Goal: Task Accomplishment & Management: Use online tool/utility

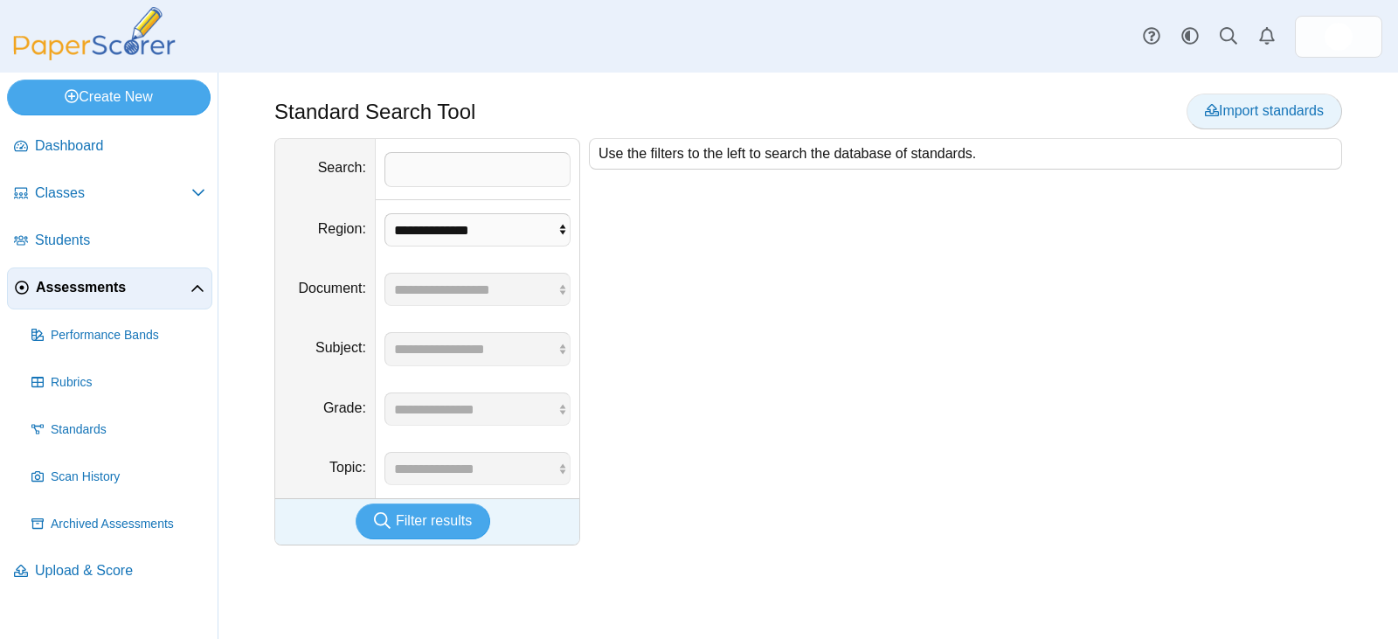
click at [1256, 105] on span "Import standards" at bounding box center [1264, 110] width 119 height 15
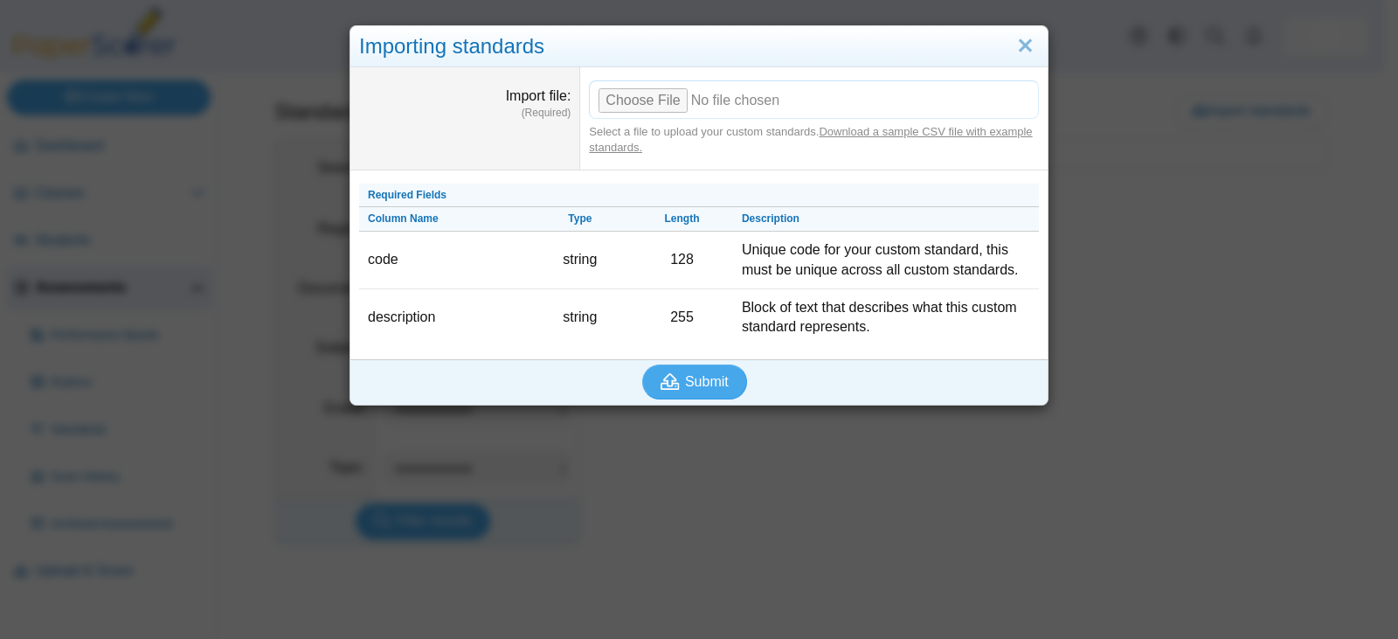
click at [664, 99] on input "Import file" at bounding box center [814, 99] width 450 height 38
type input "**********"
click at [689, 374] on span "Submit" at bounding box center [707, 381] width 44 height 15
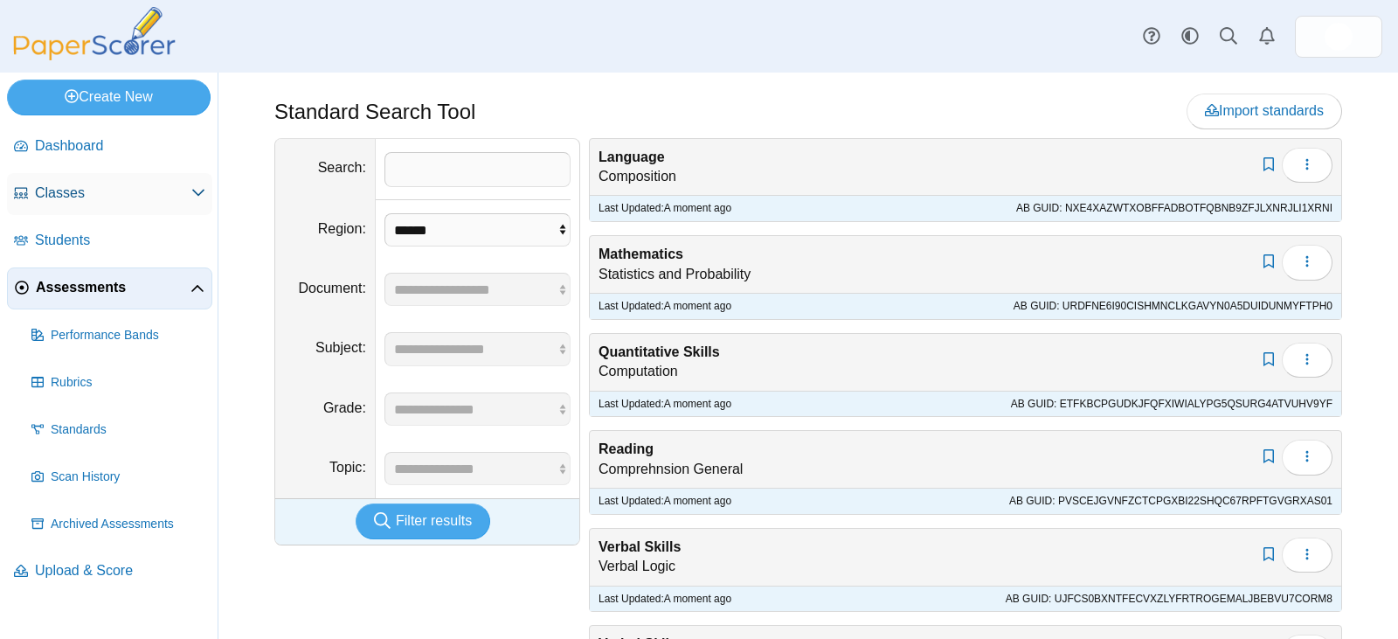
click at [118, 188] on span "Classes" at bounding box center [113, 193] width 156 height 19
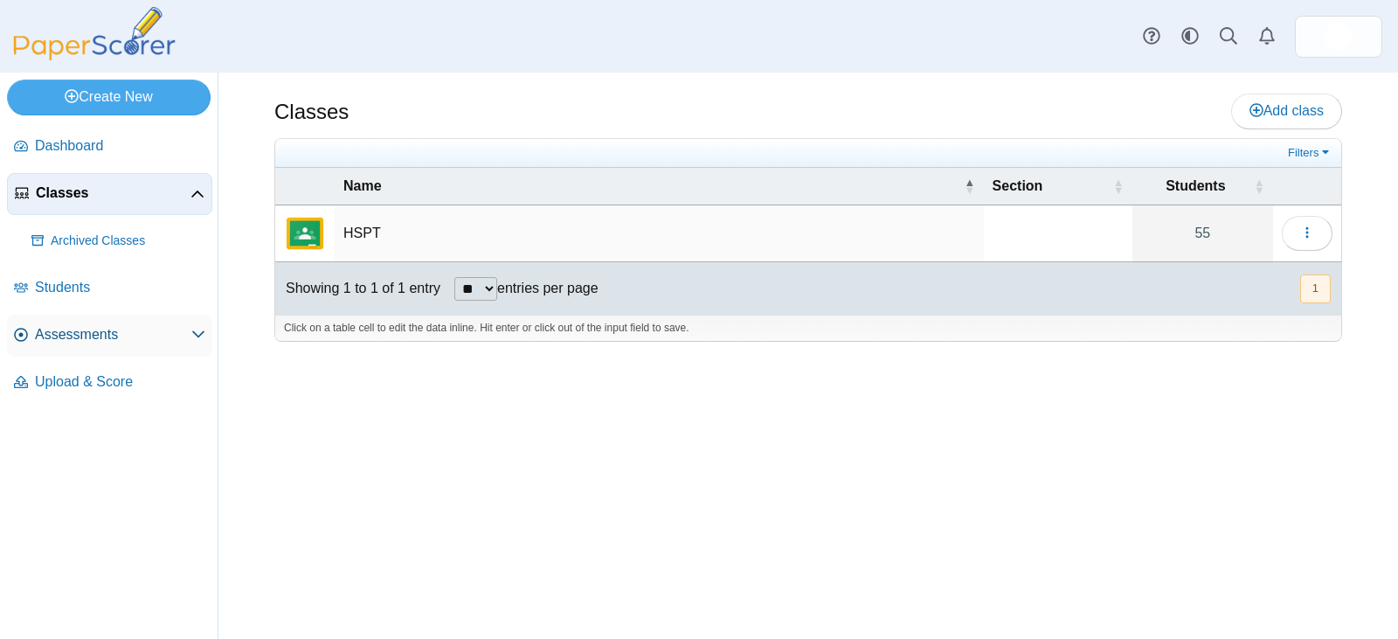
click at [97, 331] on span "Assessments" at bounding box center [113, 334] width 156 height 19
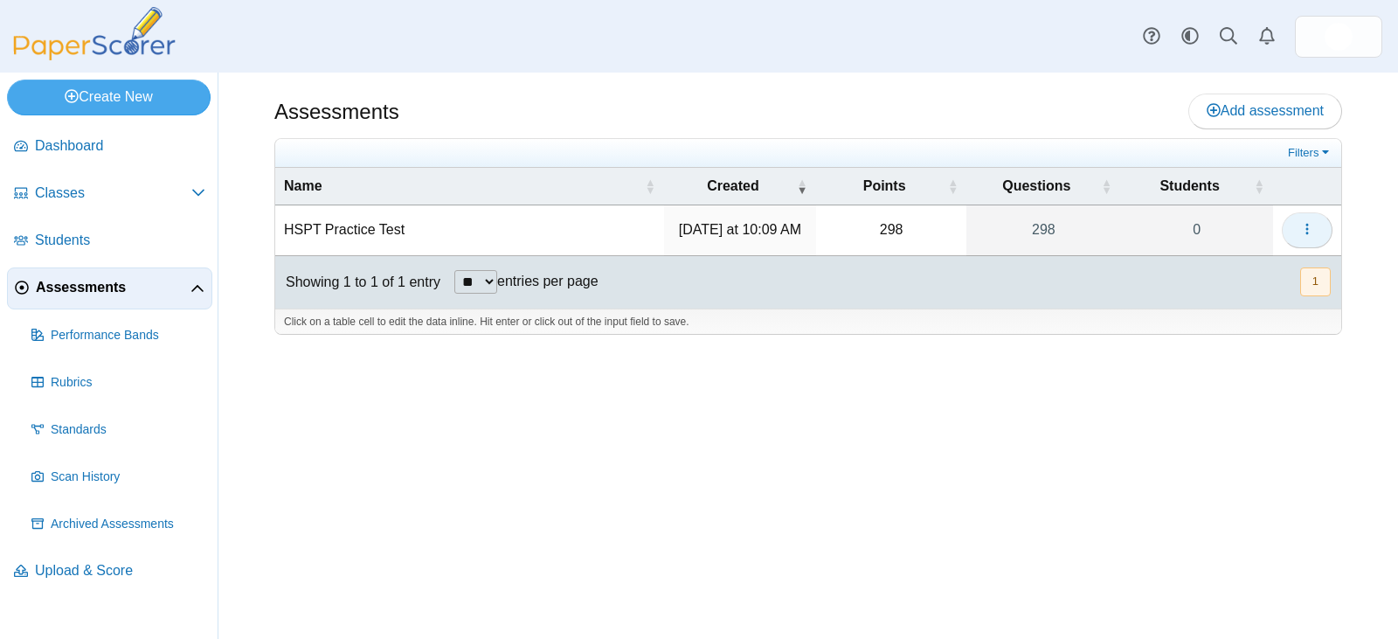
click at [1298, 232] on button "button" at bounding box center [1307, 229] width 51 height 35
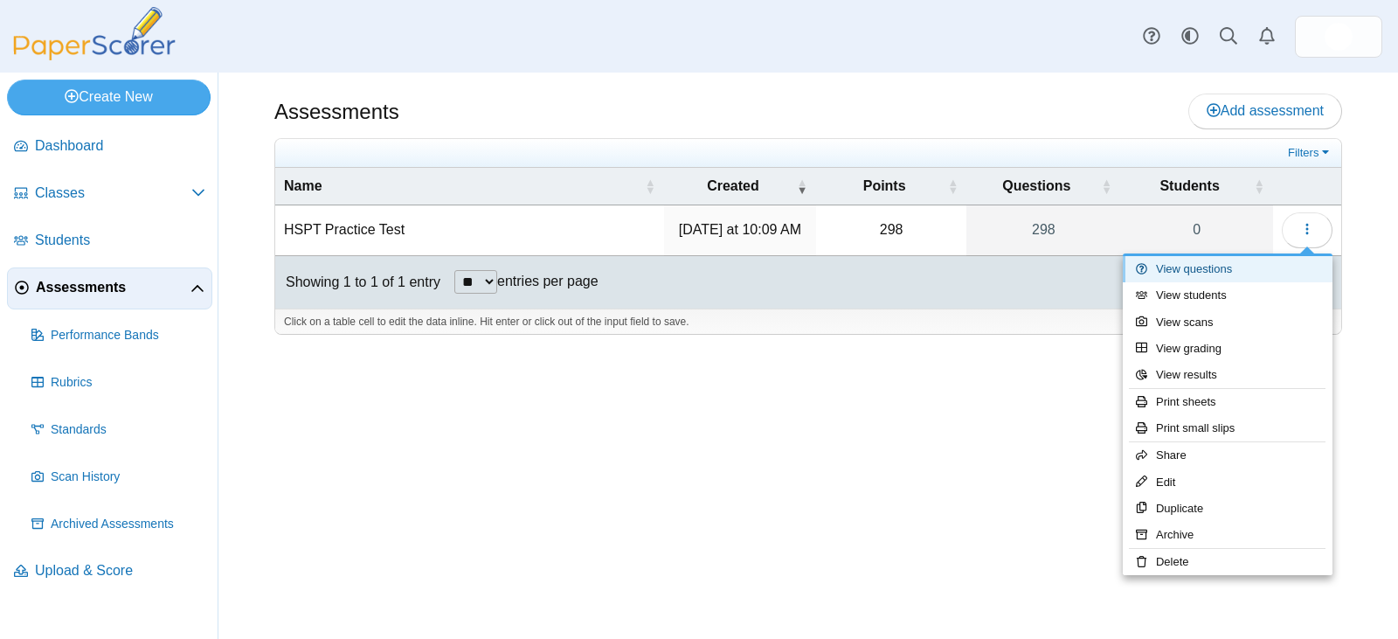
click at [1205, 274] on link "View questions" at bounding box center [1228, 269] width 210 height 26
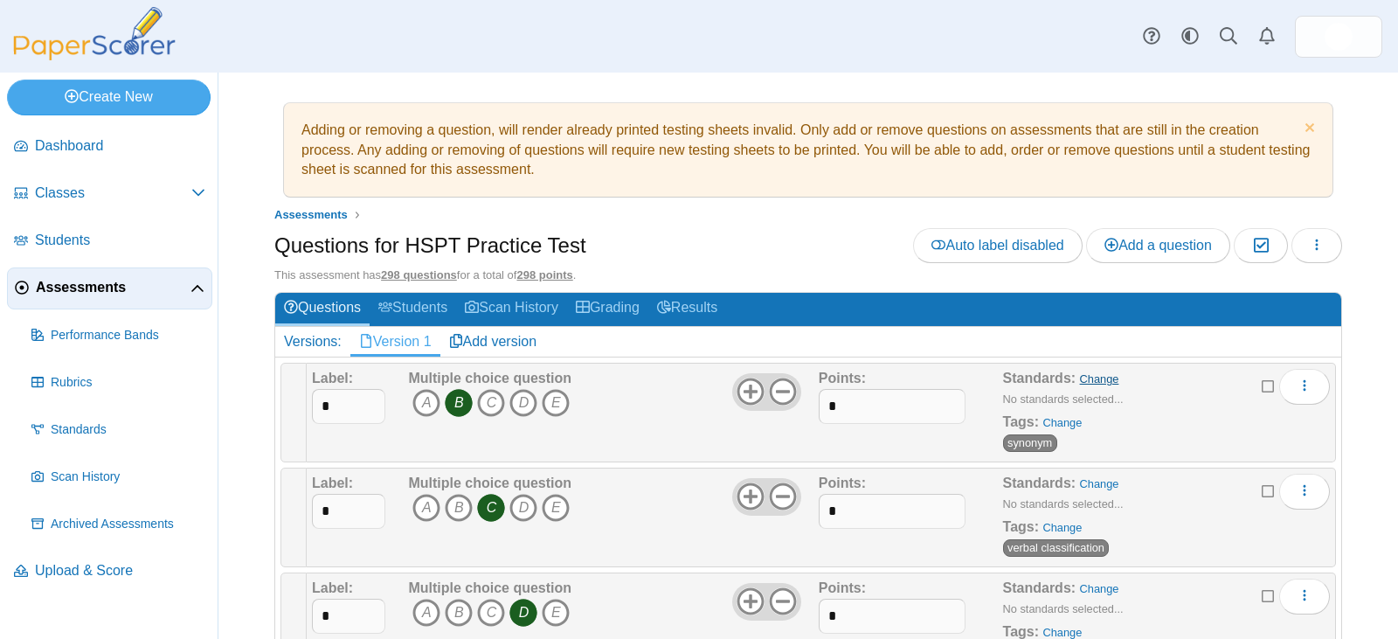
click at [1092, 374] on link "Change" at bounding box center [1099, 378] width 39 height 13
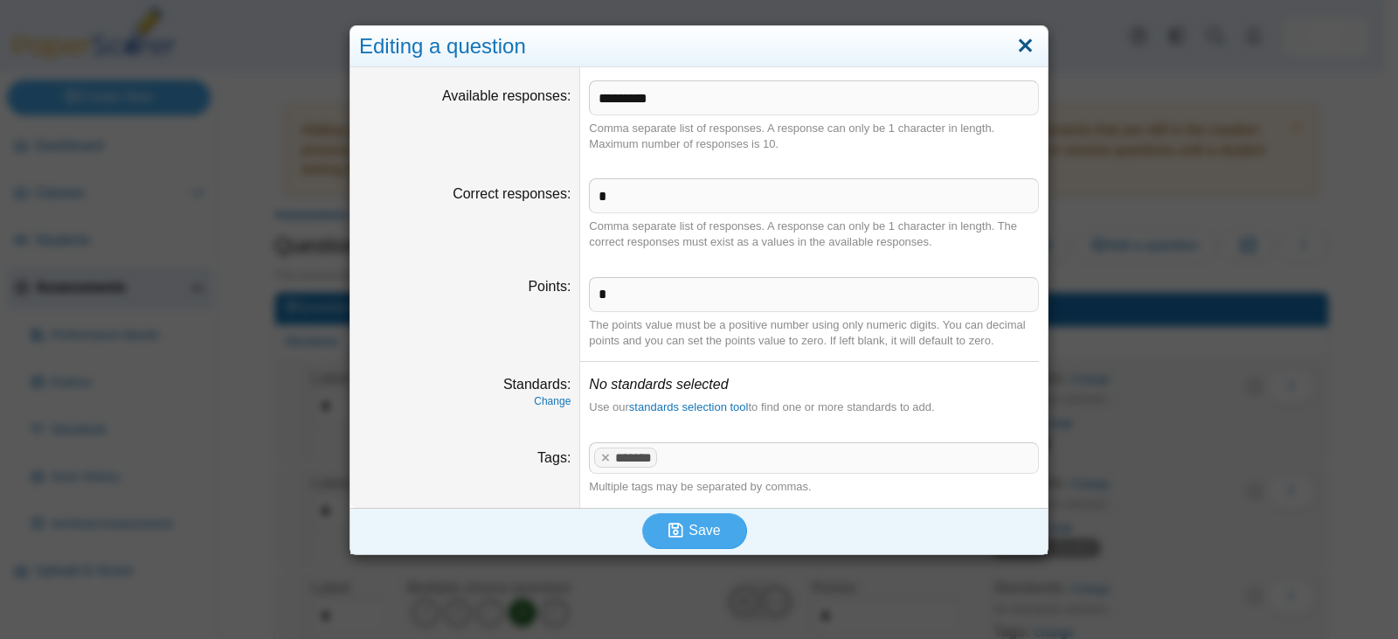
click at [1013, 44] on link "Close" at bounding box center [1025, 46] width 27 height 30
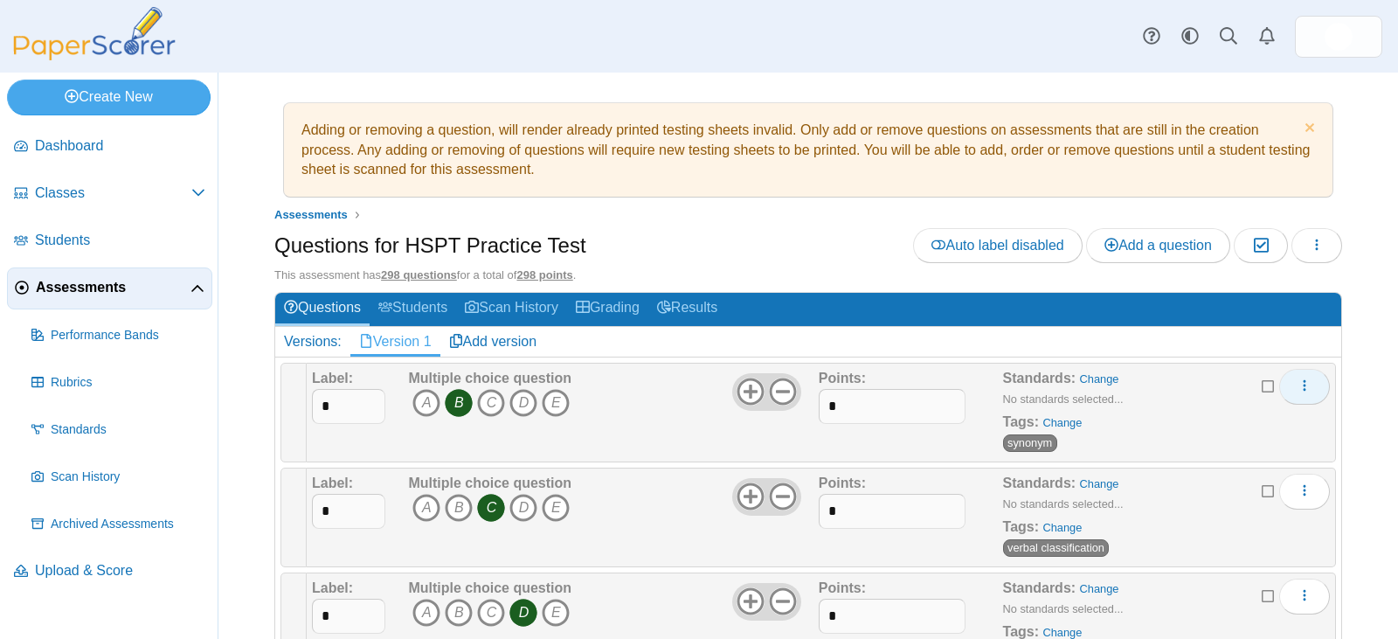
click at [1298, 393] on span "More options" at bounding box center [1305, 385] width 14 height 15
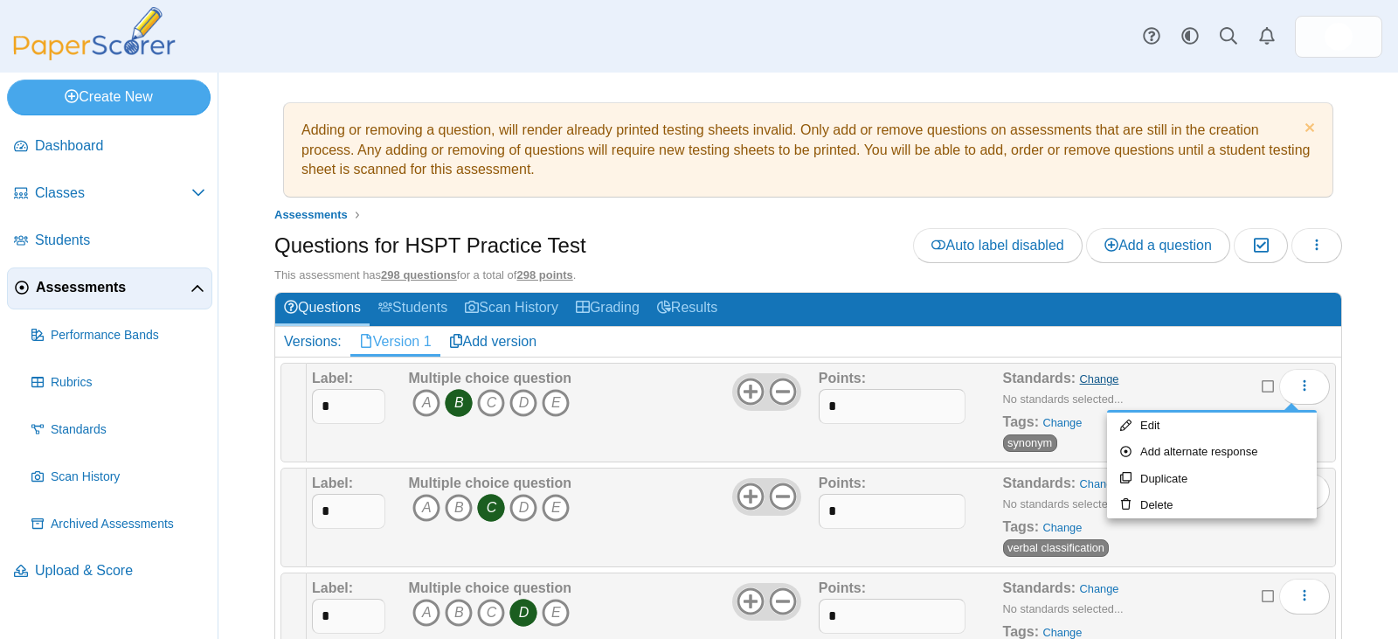
click at [1080, 376] on link "Change" at bounding box center [1099, 378] width 39 height 13
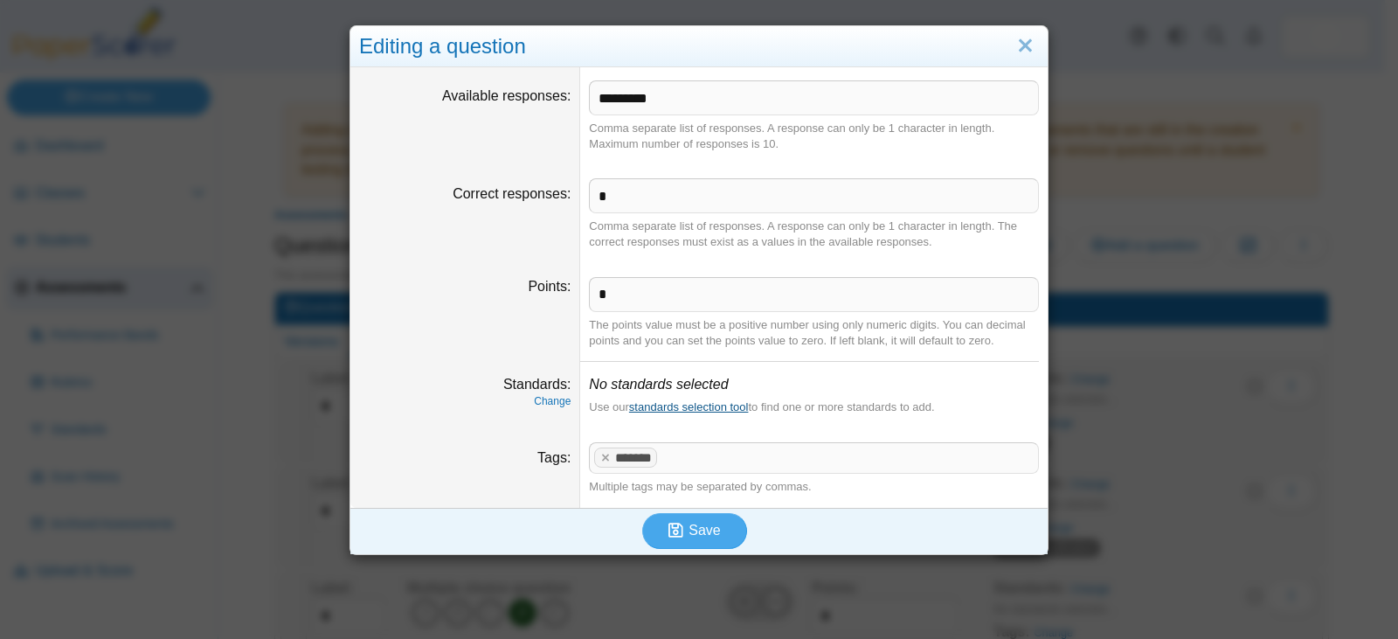
click at [674, 411] on link "standards selection tool" at bounding box center [689, 406] width 120 height 13
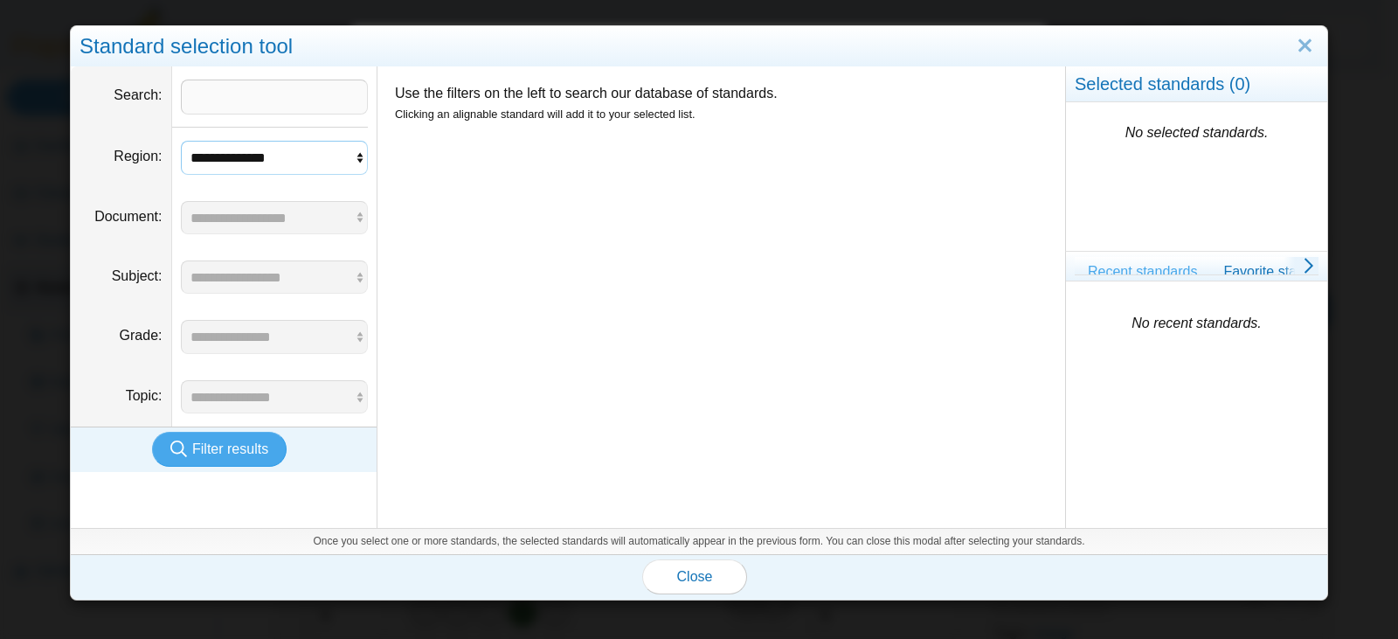
click at [301, 163] on select "**********" at bounding box center [275, 157] width 188 height 33
click at [225, 100] on input "Search" at bounding box center [275, 97] width 188 height 35
click at [238, 152] on select "**********" at bounding box center [275, 157] width 188 height 33
select select "*"
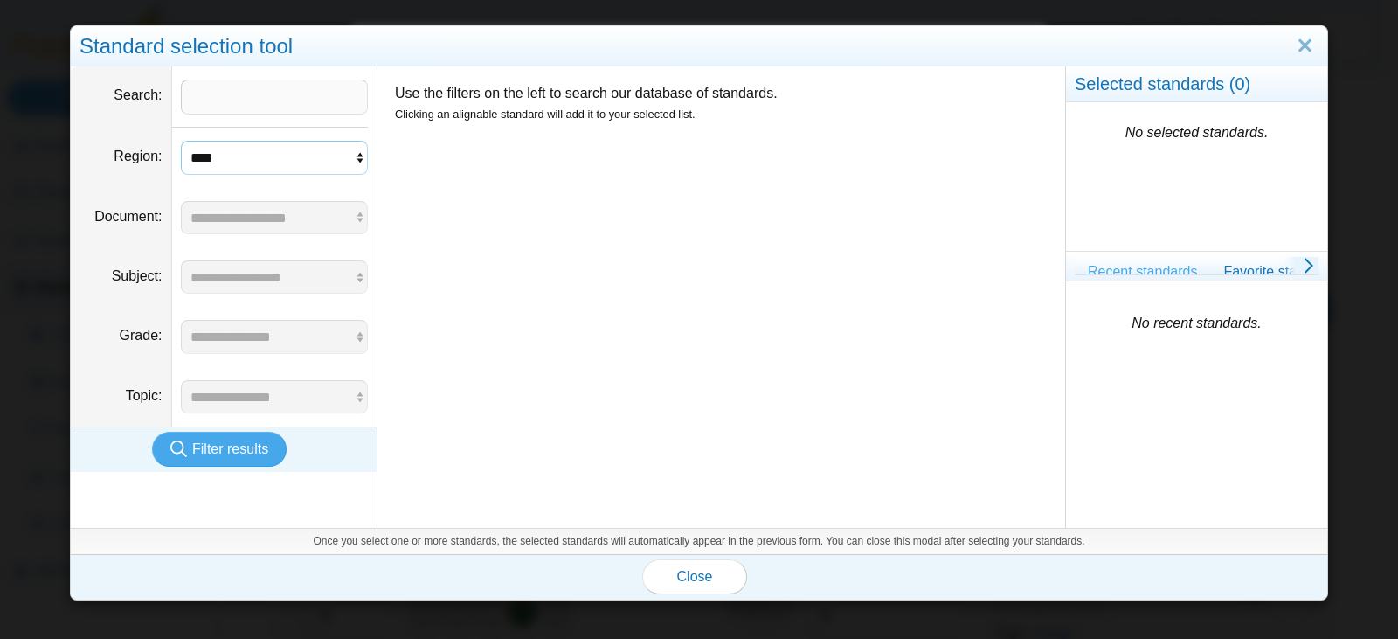
click at [181, 141] on select "**********" at bounding box center [275, 157] width 188 height 33
click at [224, 94] on input "Search" at bounding box center [275, 97] width 188 height 35
click at [1293, 267] on icon at bounding box center [1301, 265] width 35 height 17
click at [1293, 267] on link "Favorite standards" at bounding box center [1254, 272] width 142 height 30
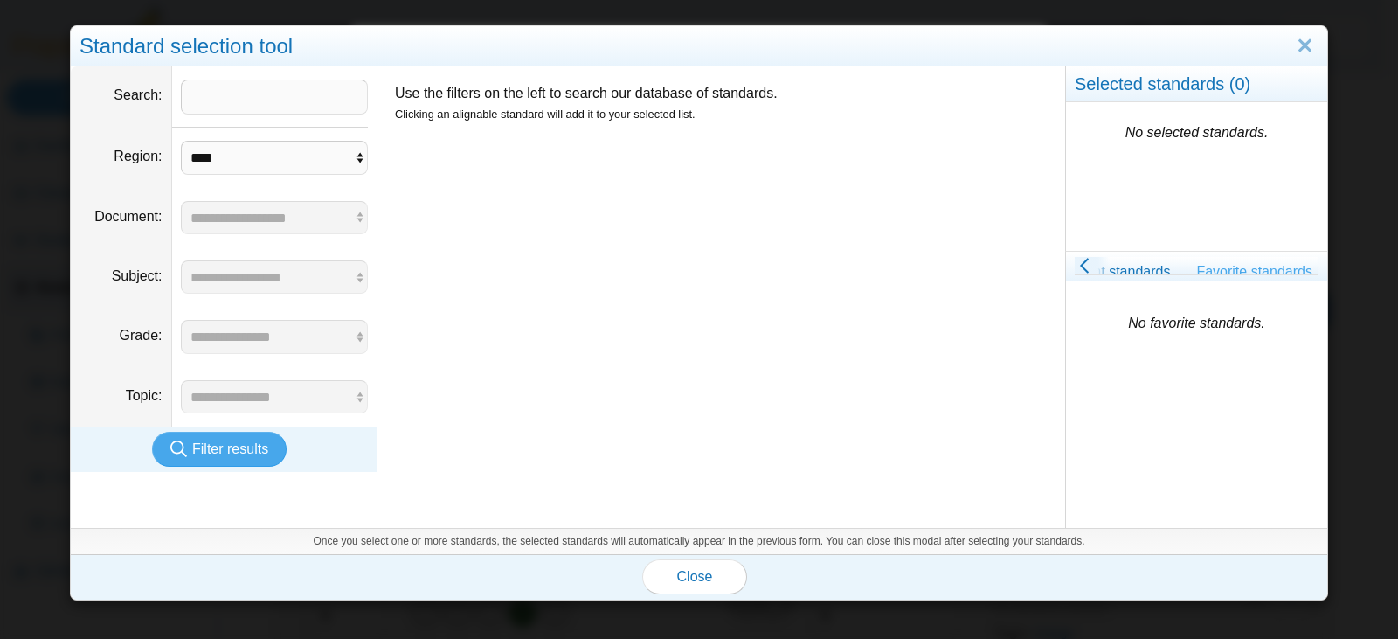
click at [1232, 277] on link "Favorite standards" at bounding box center [1254, 272] width 142 height 30
click at [1292, 52] on link "Close" at bounding box center [1305, 46] width 27 height 30
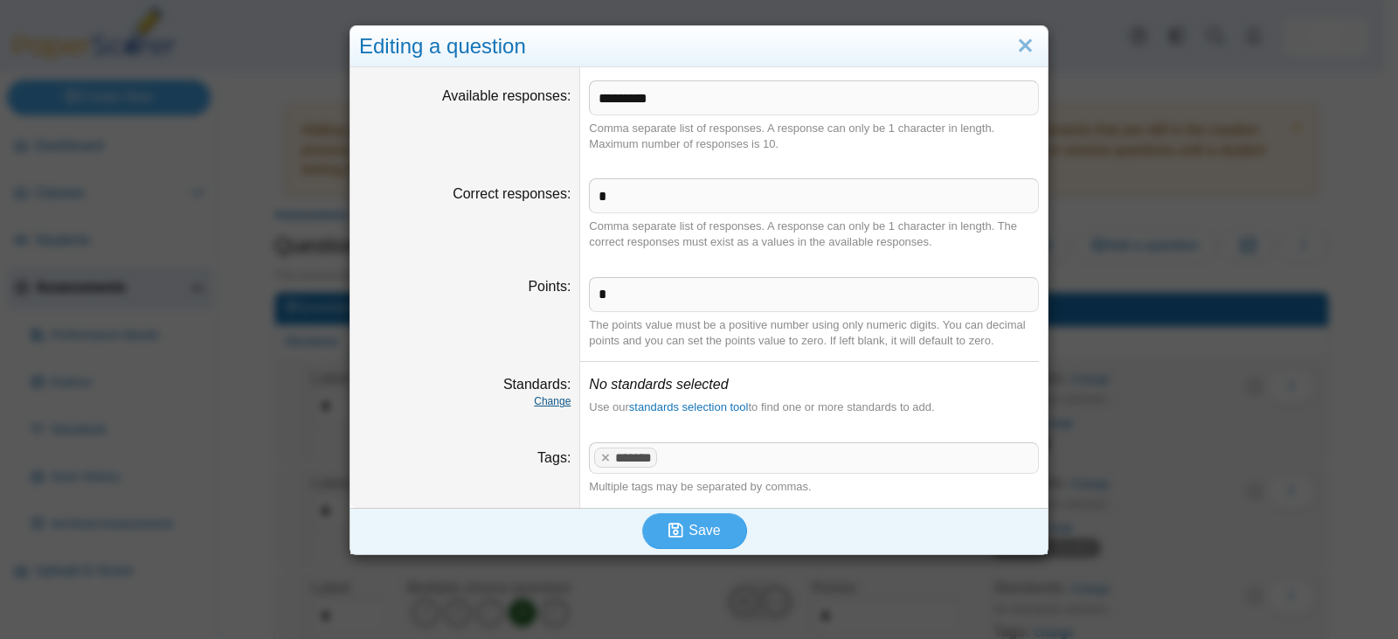
click at [553, 401] on link "Change" at bounding box center [552, 401] width 37 height 12
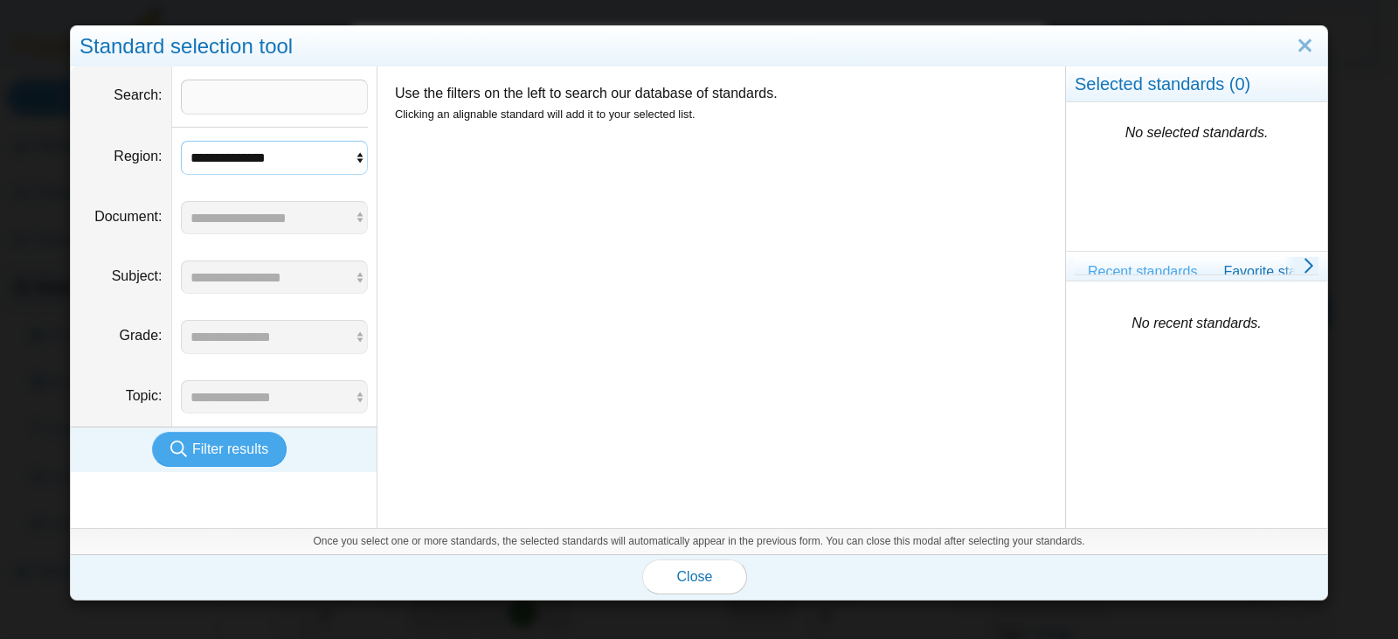
click at [278, 163] on select "**********" at bounding box center [275, 157] width 188 height 33
select select "*"
click at [181, 141] on select "**********" at bounding box center [275, 157] width 188 height 33
click at [245, 444] on span "Filter results" at bounding box center [230, 448] width 76 height 15
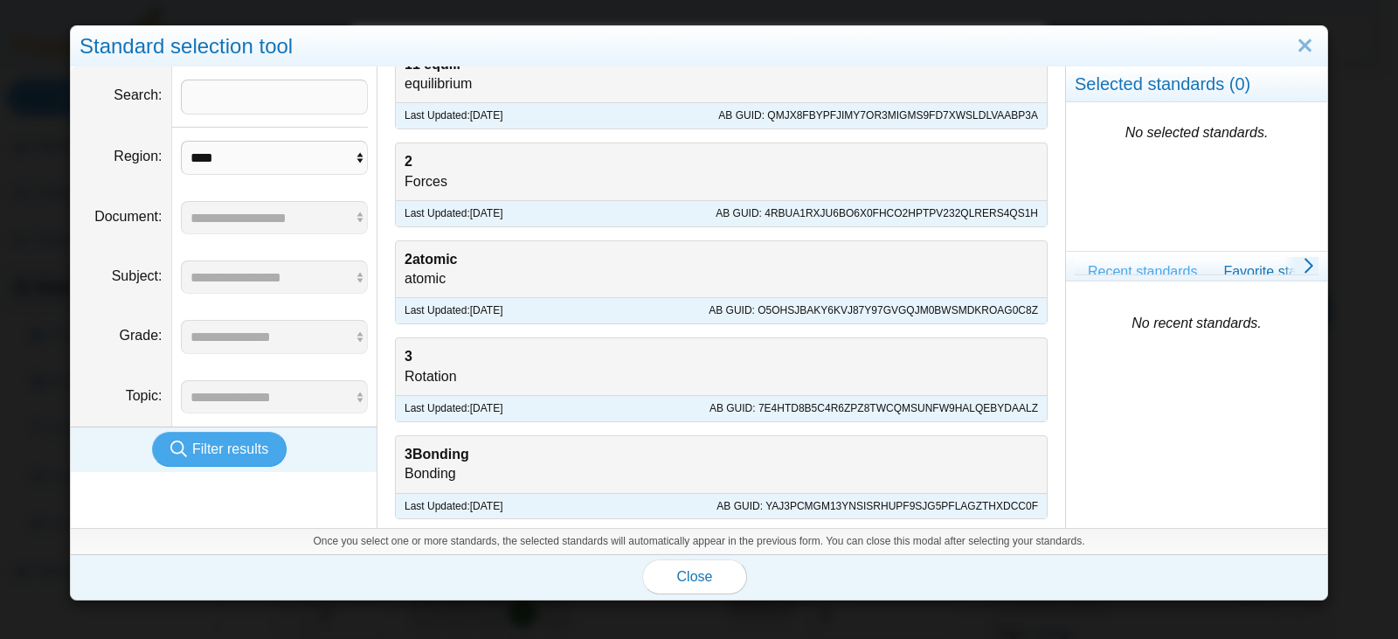
scroll to position [0, 0]
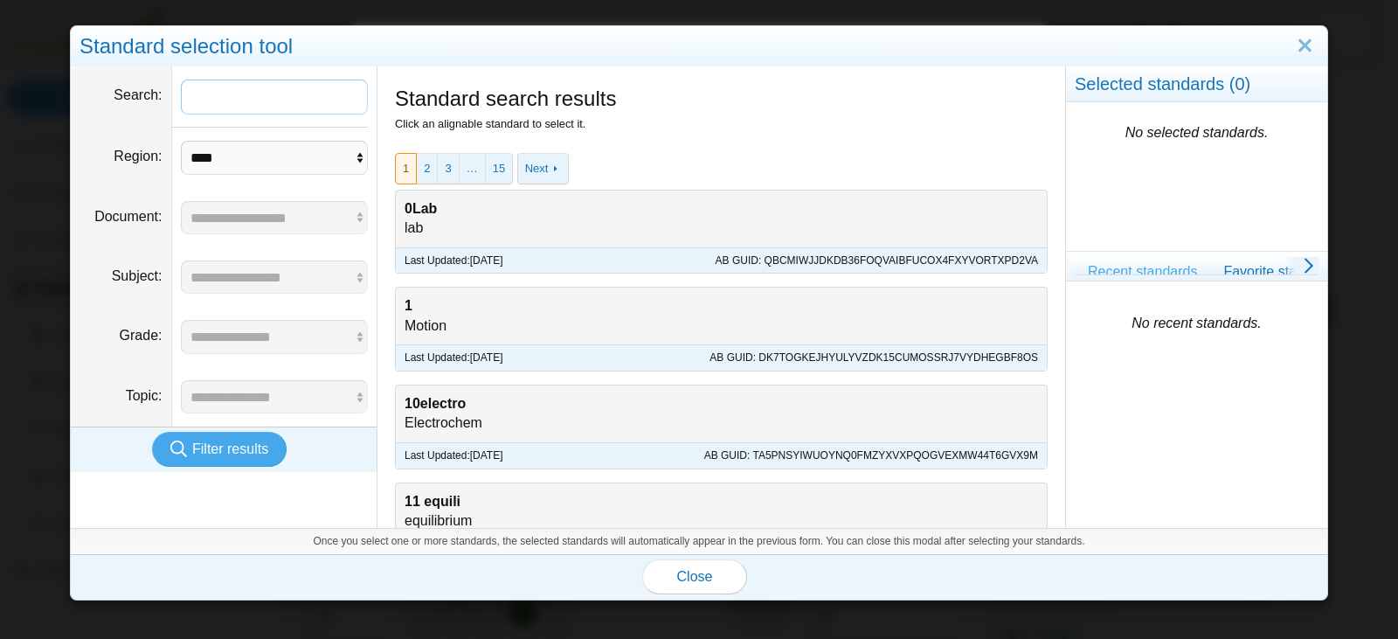
click at [267, 103] on input "Search" at bounding box center [275, 97] width 188 height 35
type input "********"
click at [152, 432] on button "Filter results" at bounding box center [219, 449] width 135 height 35
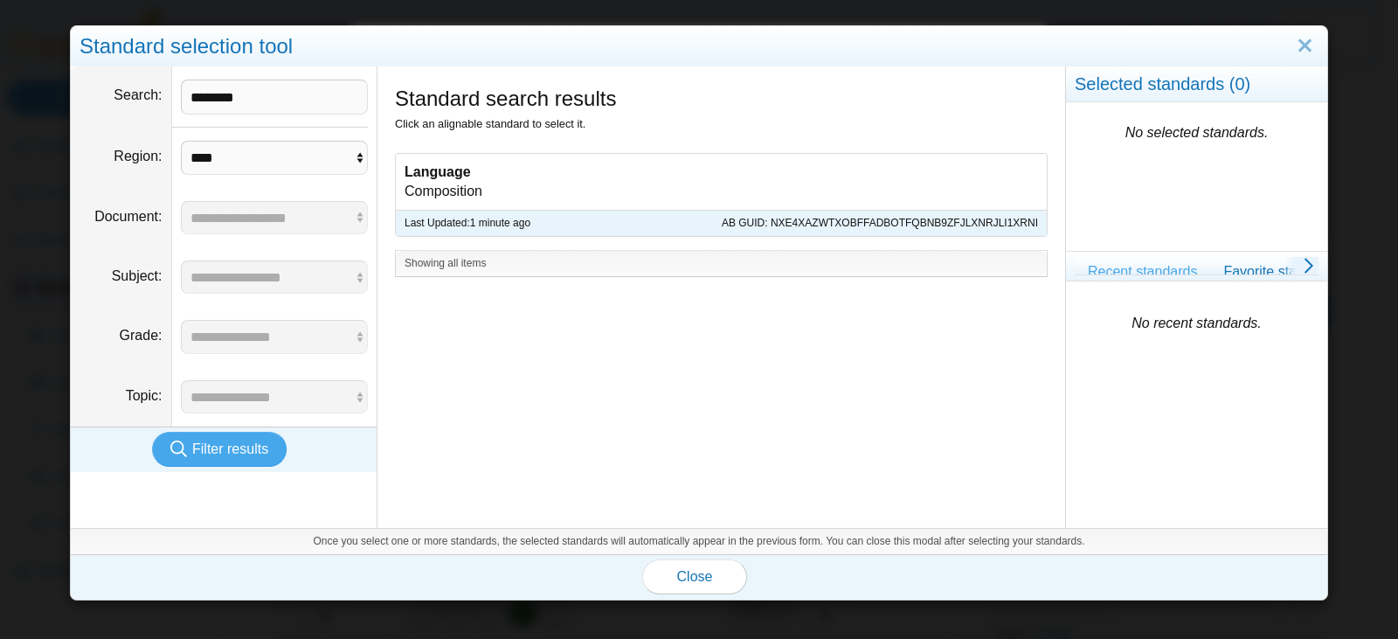
click at [467, 171] on b "Language" at bounding box center [438, 171] width 66 height 15
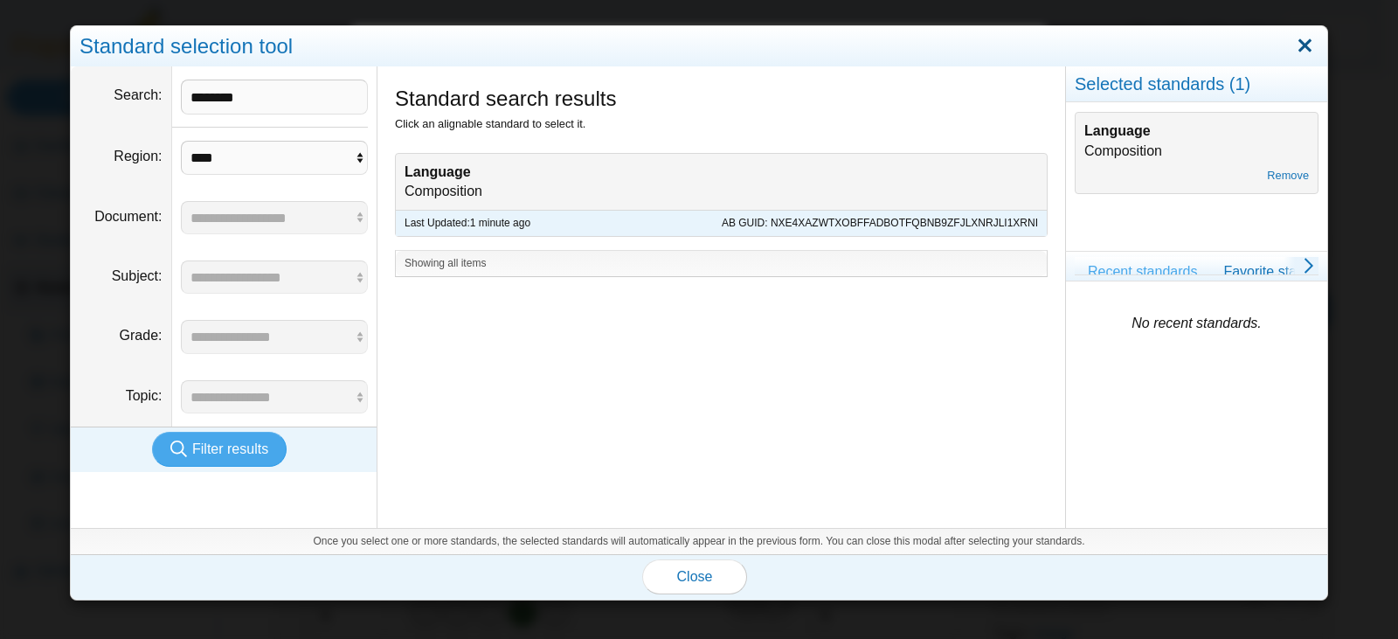
click at [1293, 58] on link "Close" at bounding box center [1305, 46] width 27 height 30
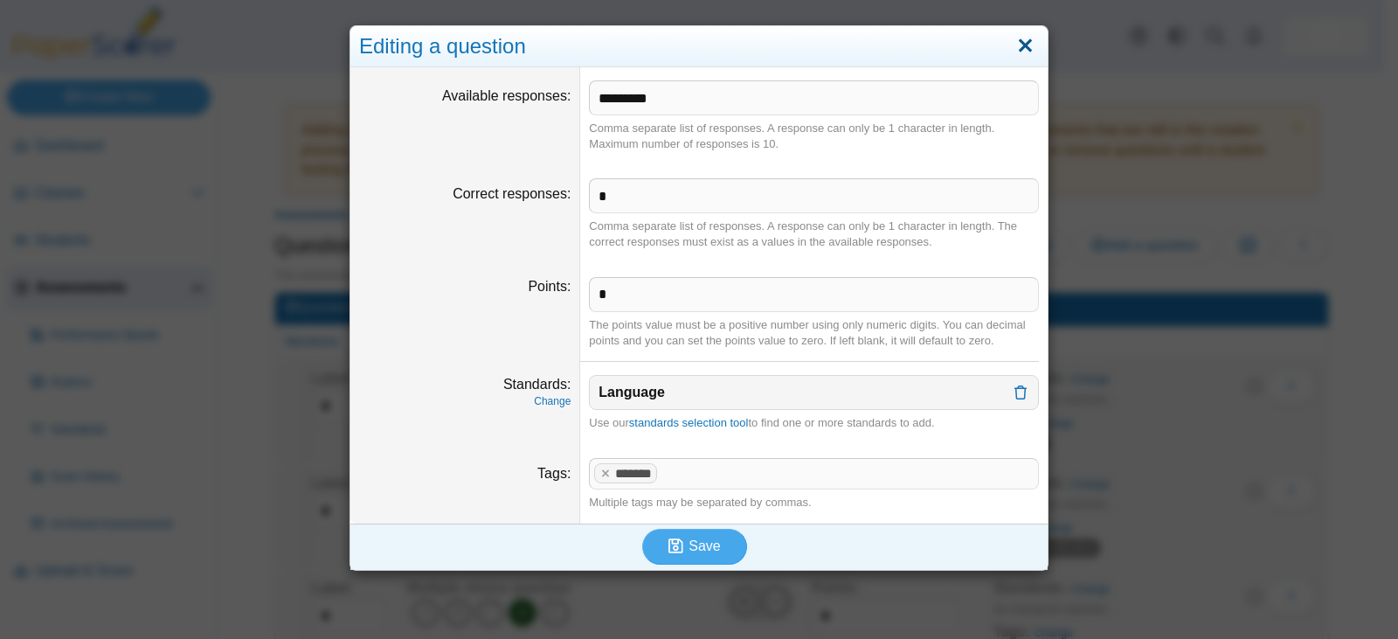
click at [1018, 55] on link "Close" at bounding box center [1025, 46] width 27 height 30
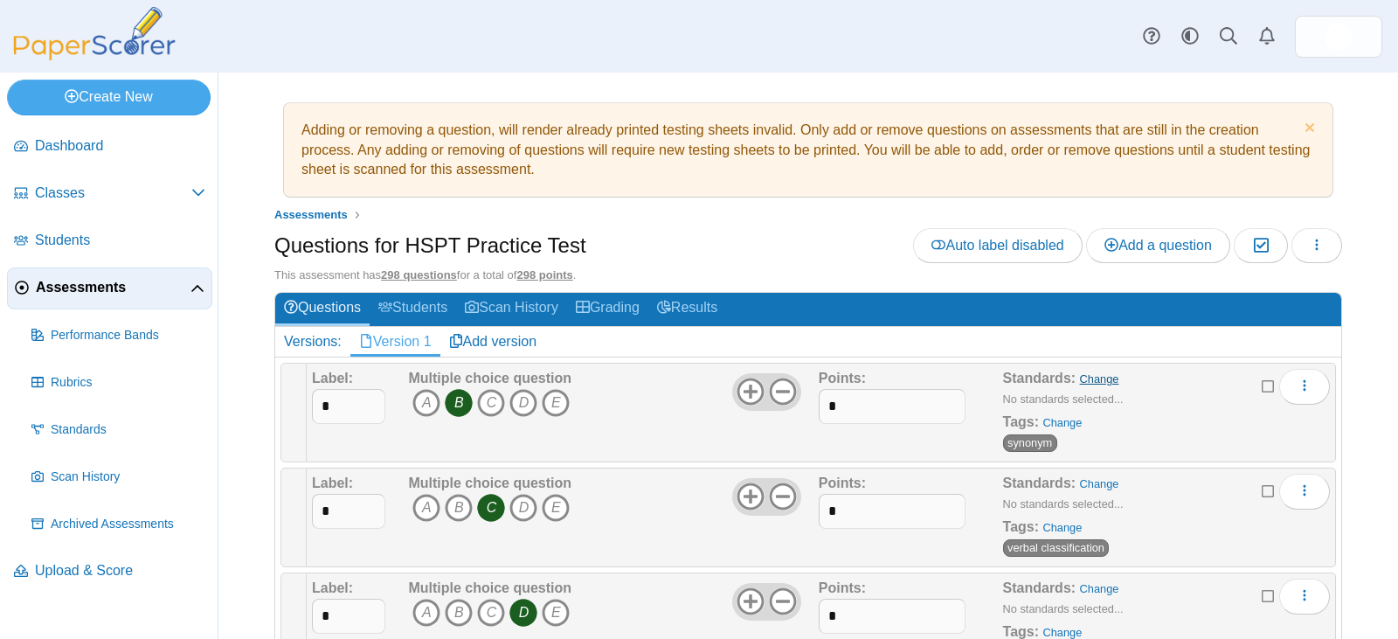
click at [1087, 377] on link "Change" at bounding box center [1099, 378] width 39 height 13
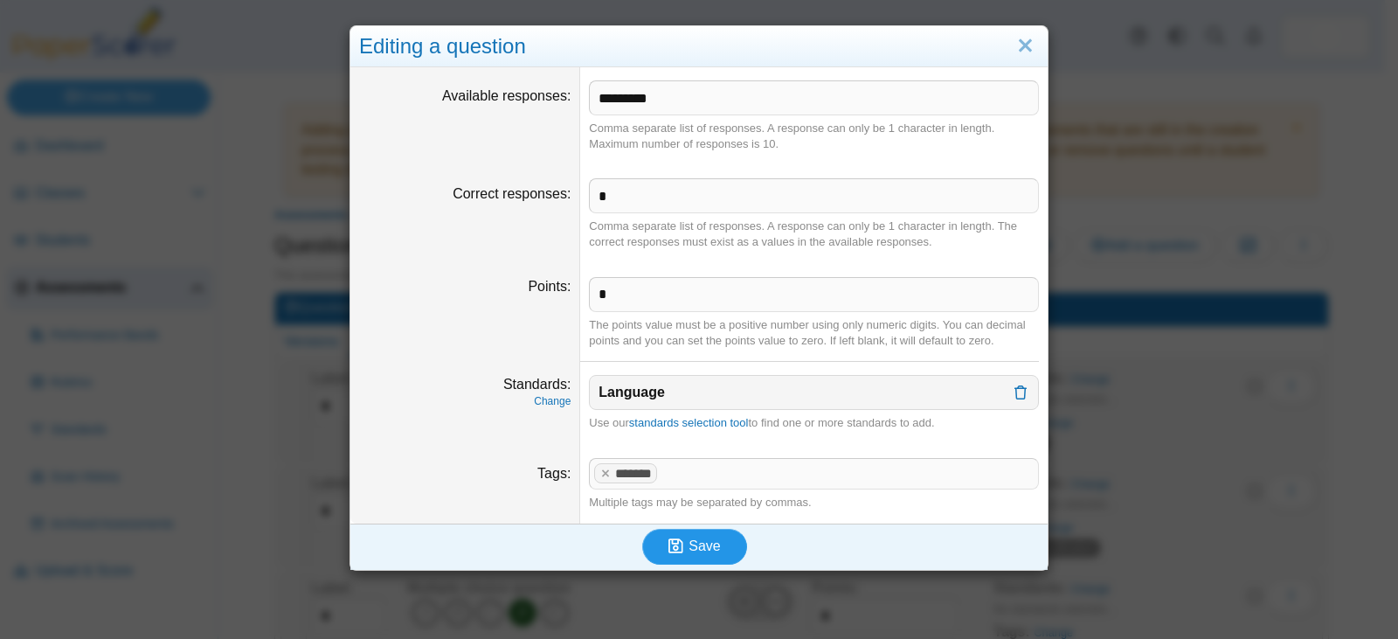
click at [692, 544] on span "Save" at bounding box center [704, 545] width 31 height 15
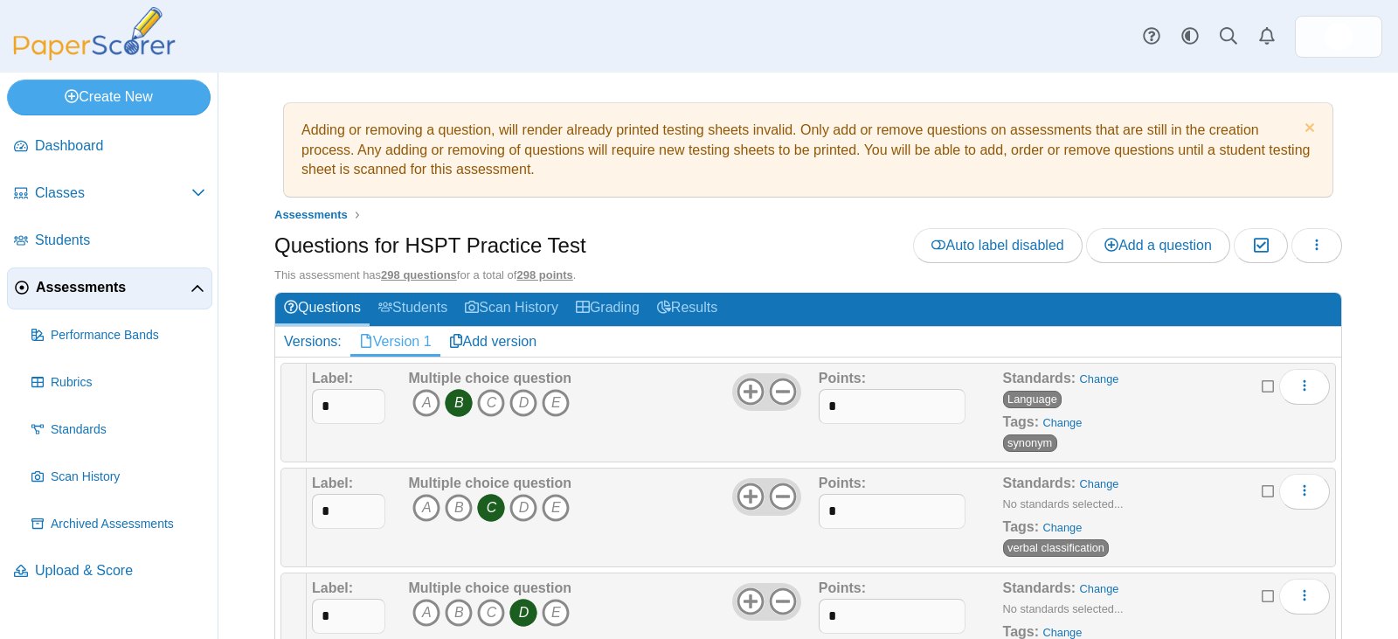
click at [1262, 389] on icon at bounding box center [1269, 384] width 14 height 12
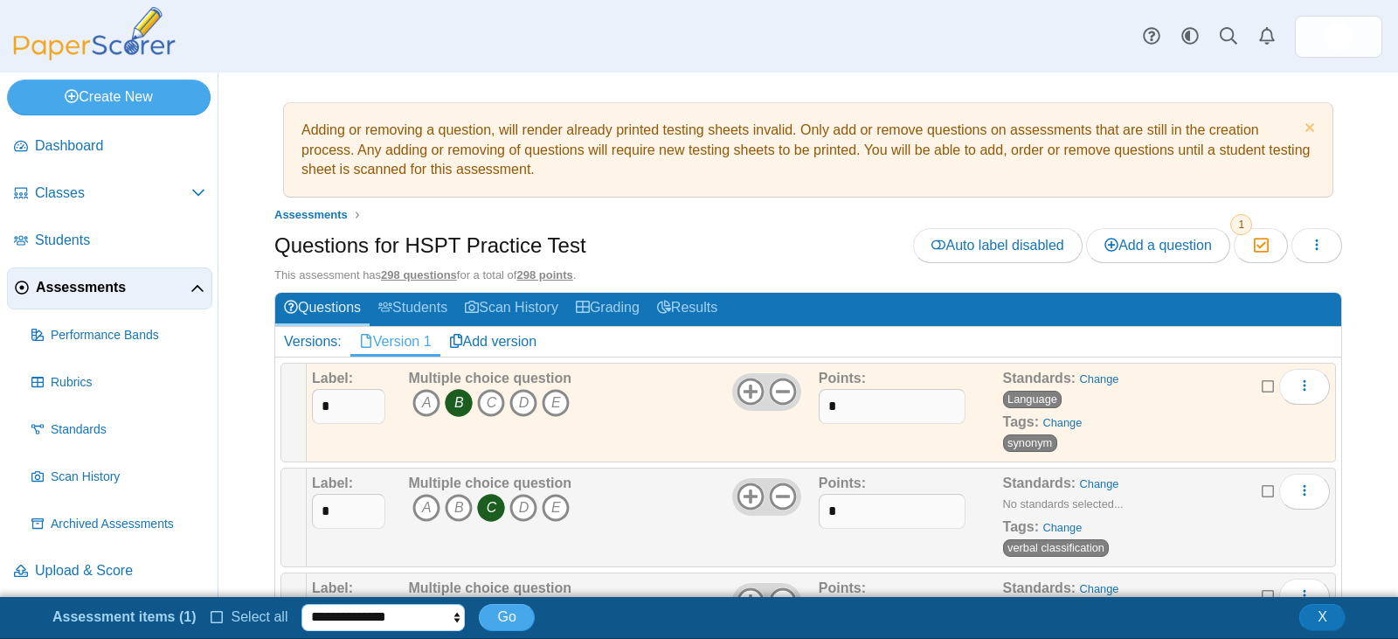
click at [391, 617] on select "**********" at bounding box center [382, 617] width 163 height 26
click at [637, 620] on div "**********" at bounding box center [699, 617] width 1311 height 31
click at [1262, 385] on icon at bounding box center [1269, 384] width 14 height 12
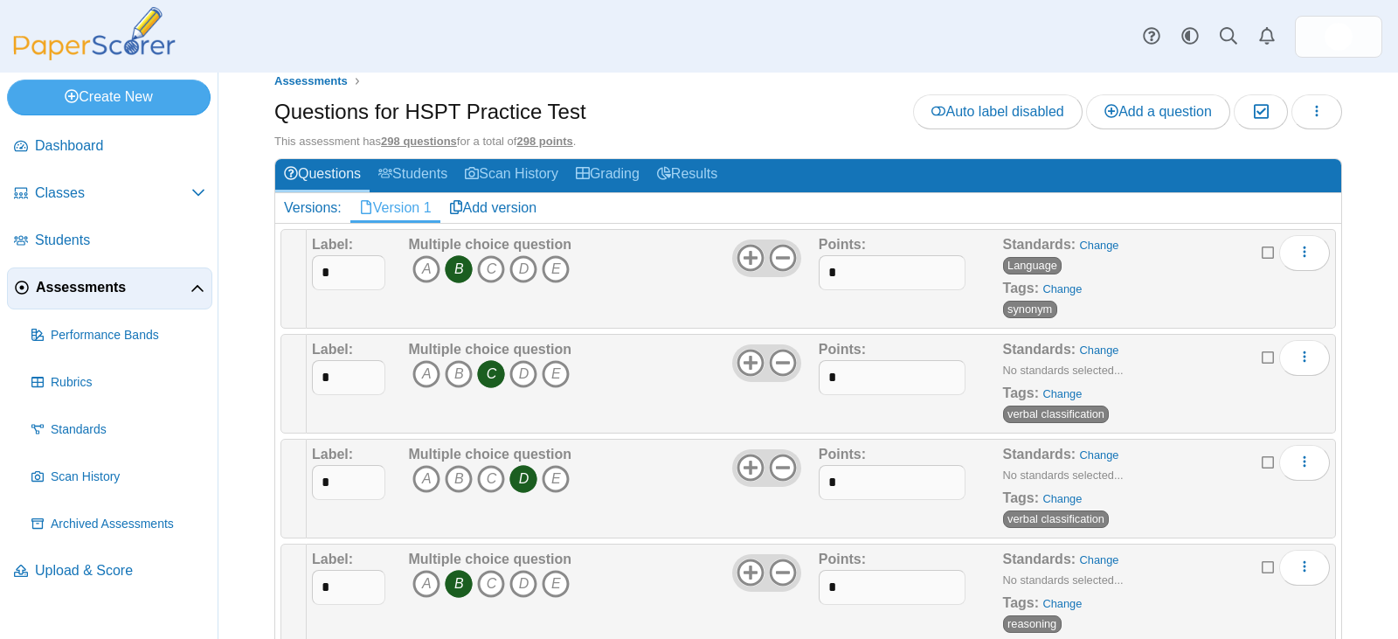
scroll to position [87, 0]
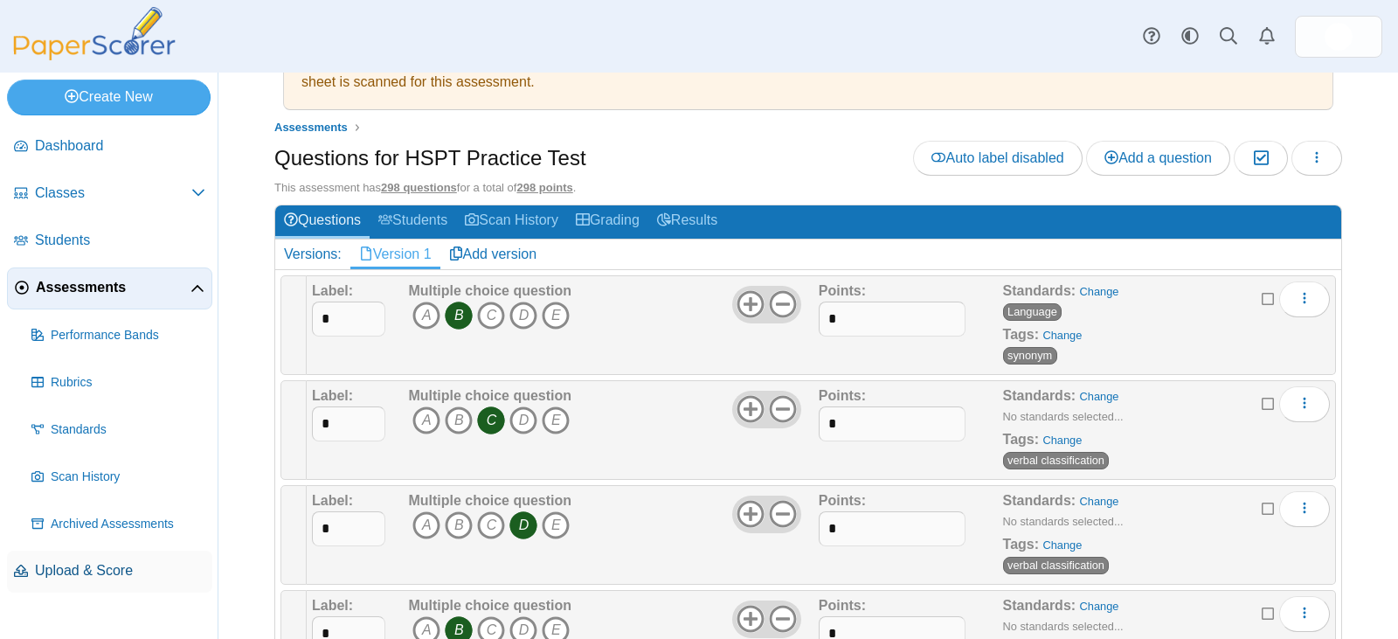
click at [100, 567] on span "Upload & Score" at bounding box center [120, 570] width 170 height 19
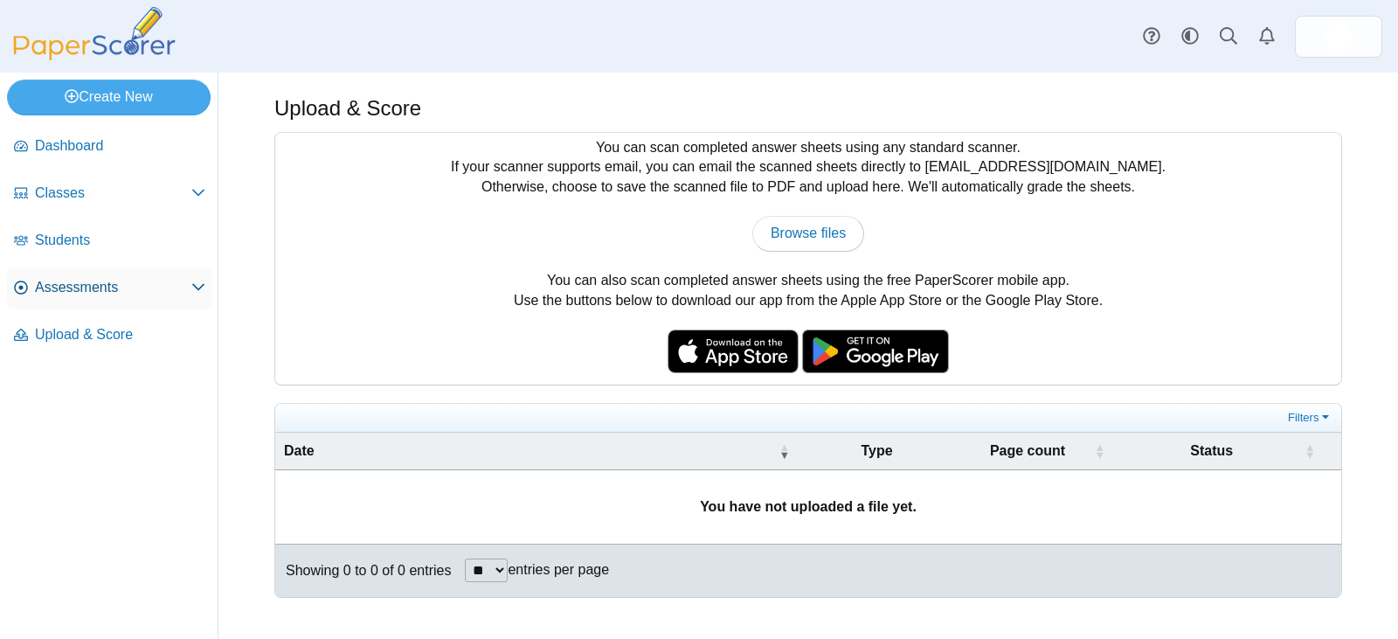
click at [124, 282] on span "Assessments" at bounding box center [113, 287] width 156 height 19
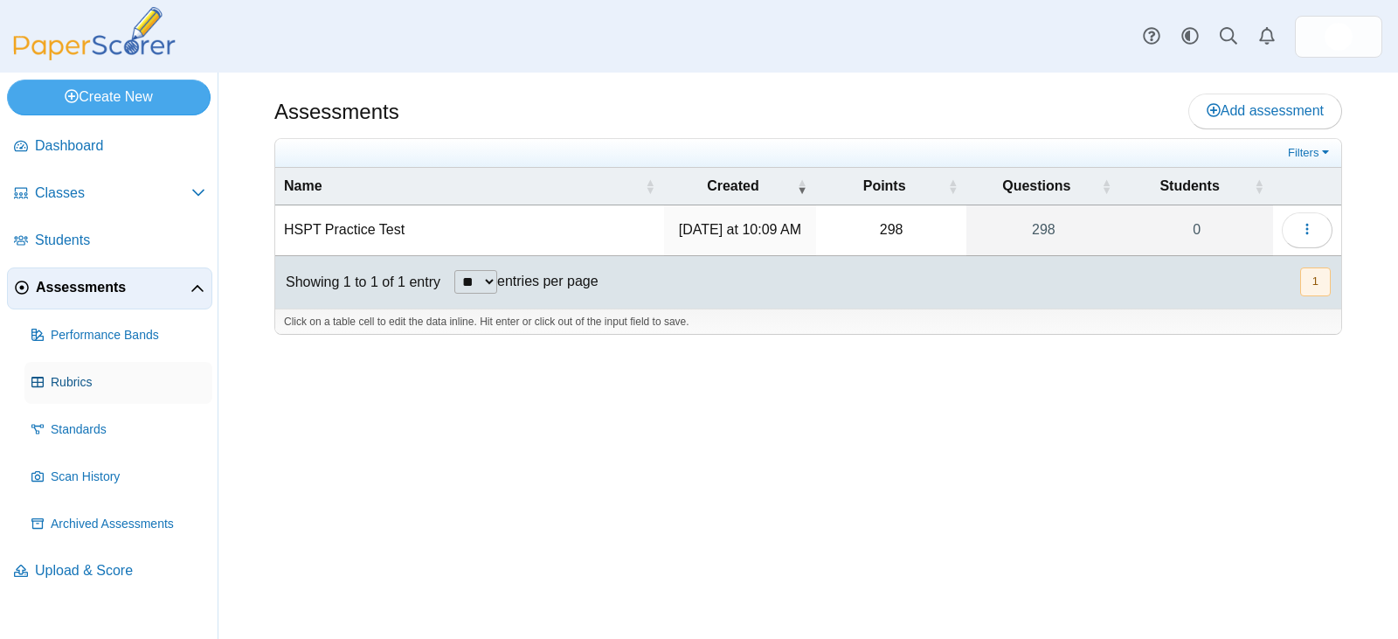
click at [128, 389] on span "Rubrics" at bounding box center [128, 382] width 155 height 17
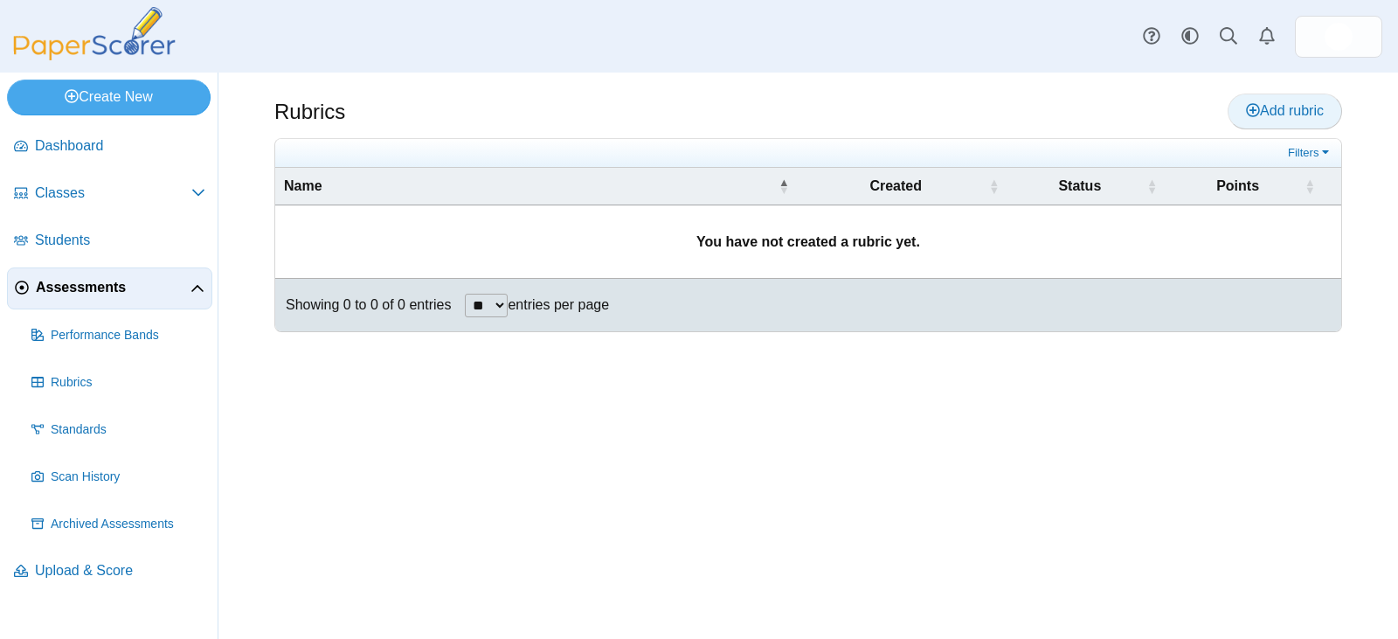
click at [1292, 120] on link "Add rubric" at bounding box center [1285, 111] width 114 height 35
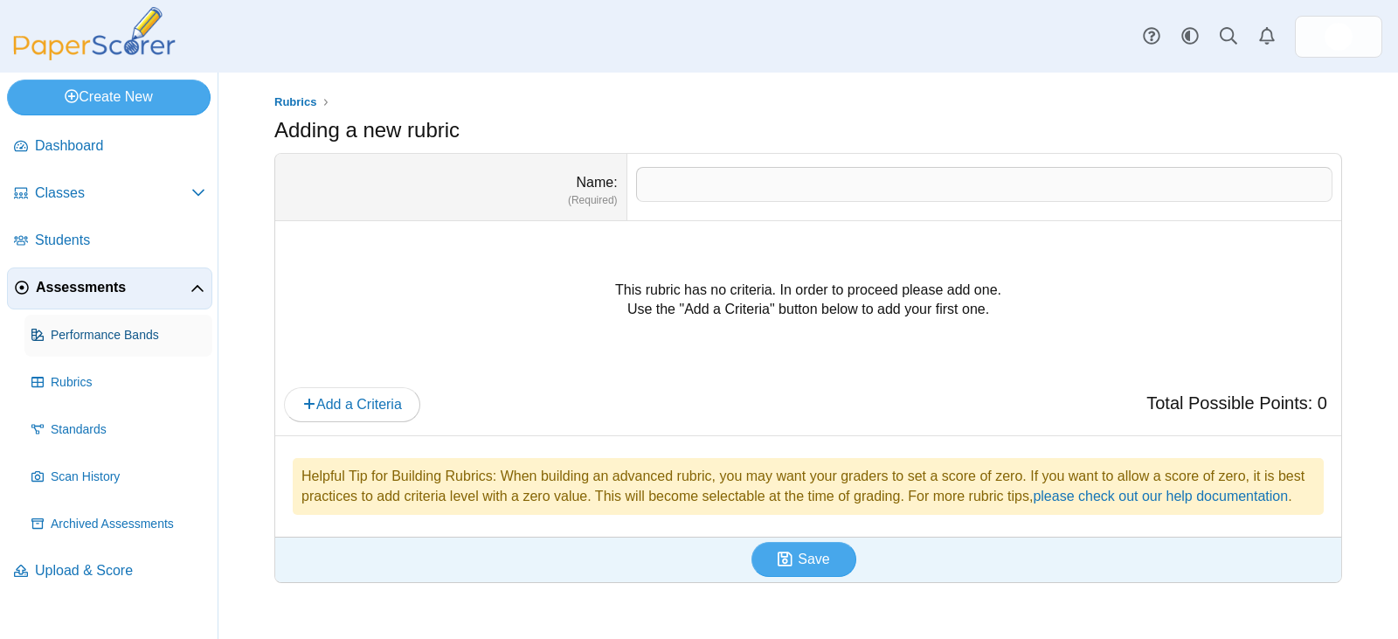
click at [135, 324] on link "Performance Bands" at bounding box center [118, 336] width 188 height 42
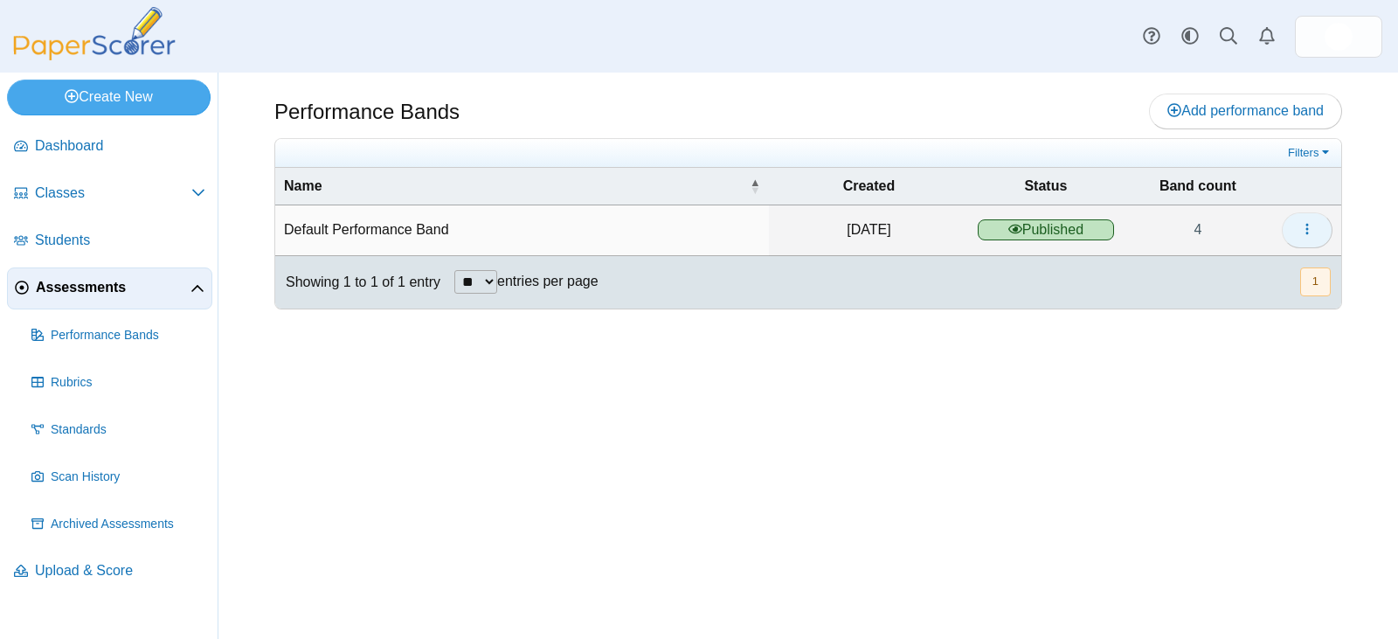
click at [1307, 225] on use "button" at bounding box center [1307, 229] width 3 height 11
click at [392, 227] on td "Default Performance Band" at bounding box center [522, 230] width 494 height 50
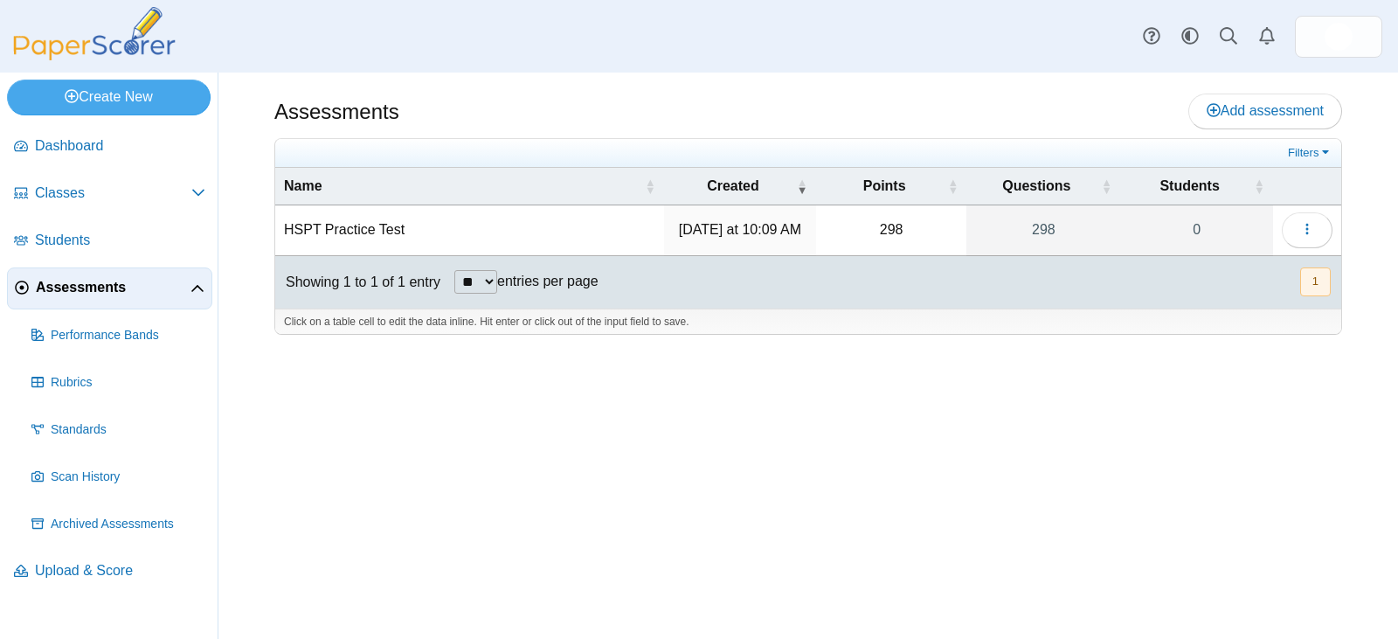
click at [94, 45] on img at bounding box center [94, 33] width 175 height 53
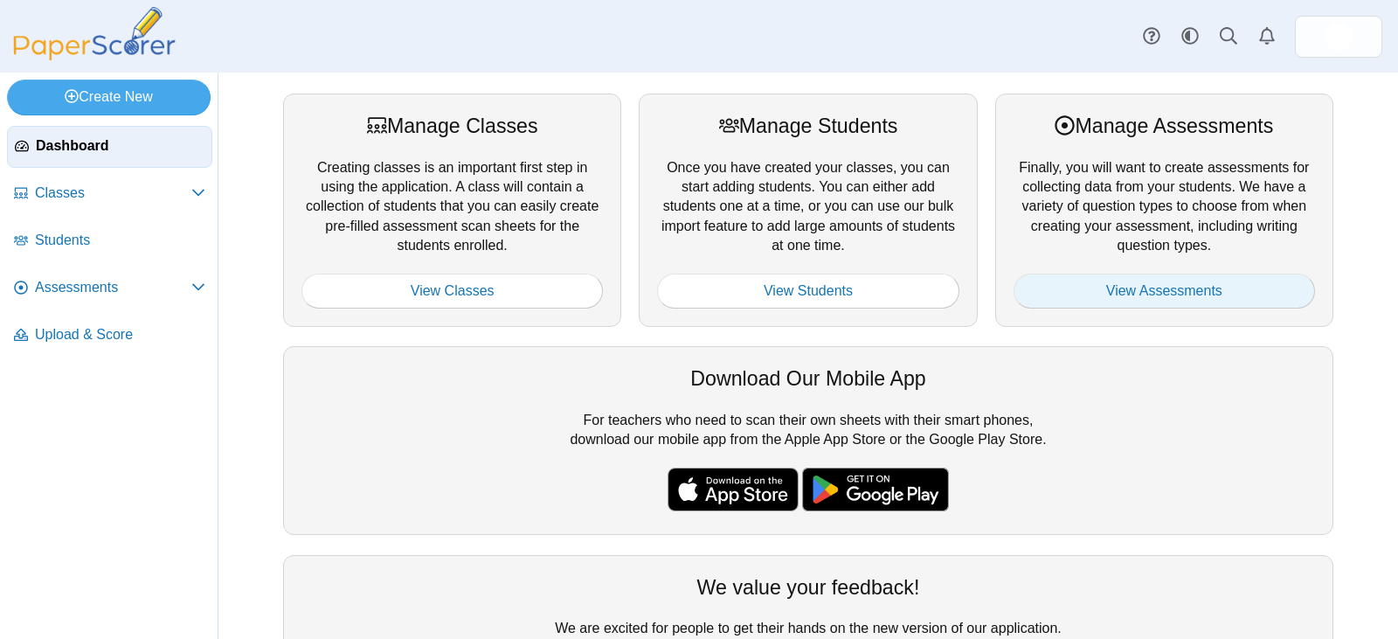
click at [1146, 287] on link "View Assessments" at bounding box center [1164, 291] width 301 height 35
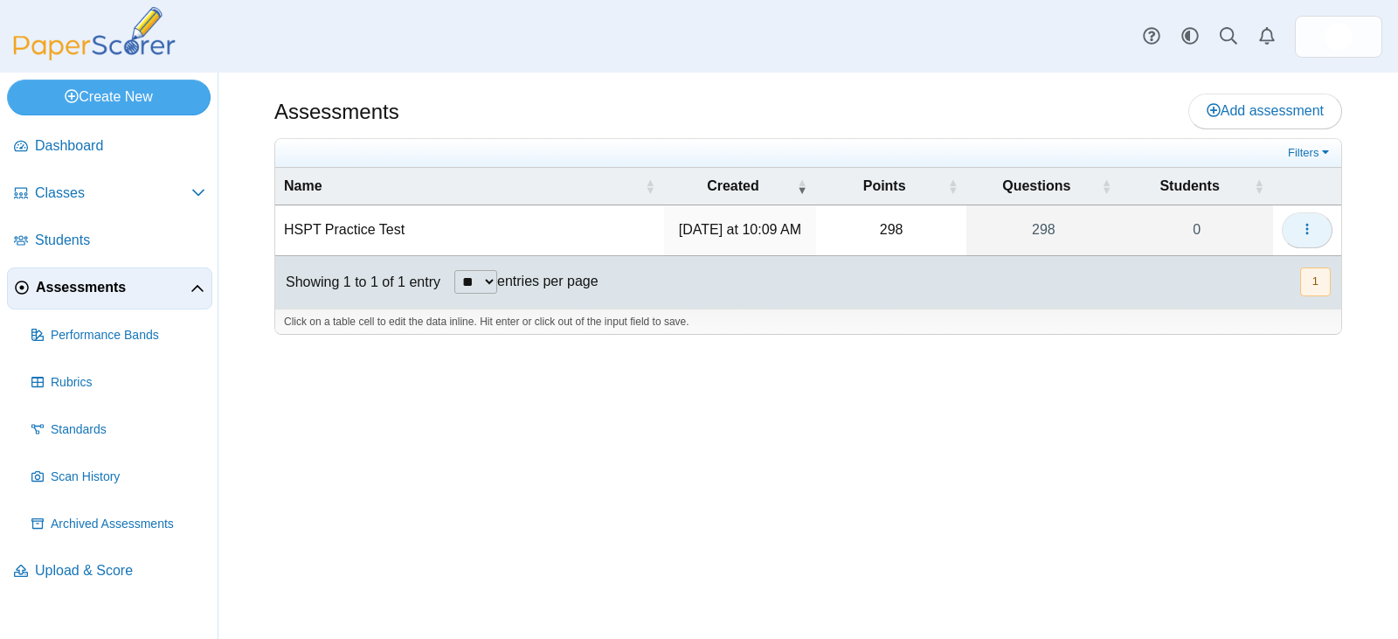
click at [1316, 229] on button "button" at bounding box center [1307, 229] width 51 height 35
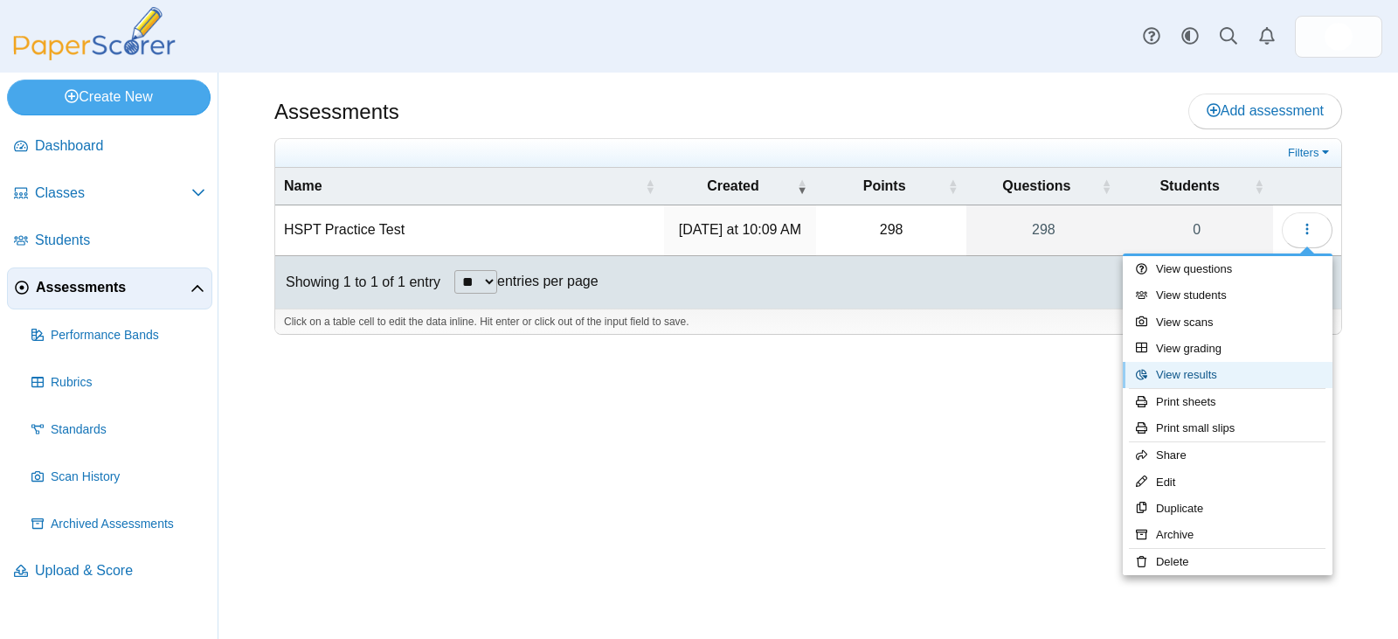
click at [1204, 375] on link "View results" at bounding box center [1228, 375] width 210 height 26
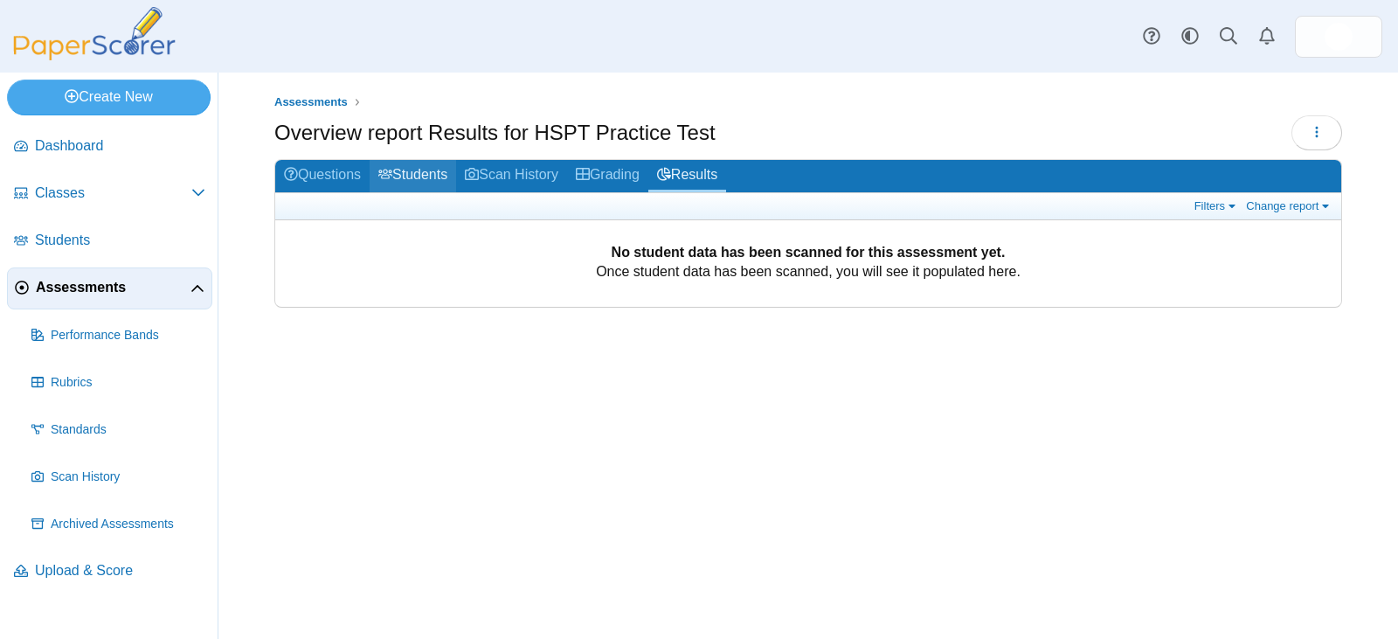
click at [440, 168] on link "Students" at bounding box center [413, 176] width 87 height 32
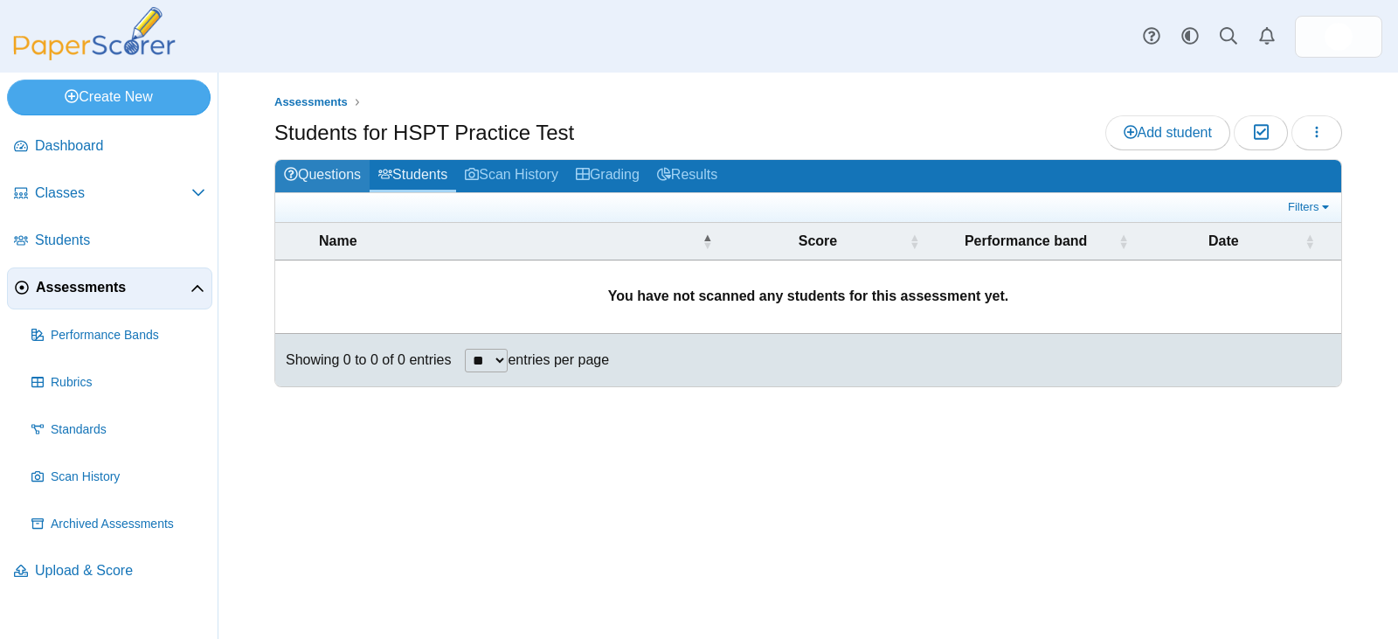
click at [323, 176] on link "Questions" at bounding box center [322, 176] width 94 height 32
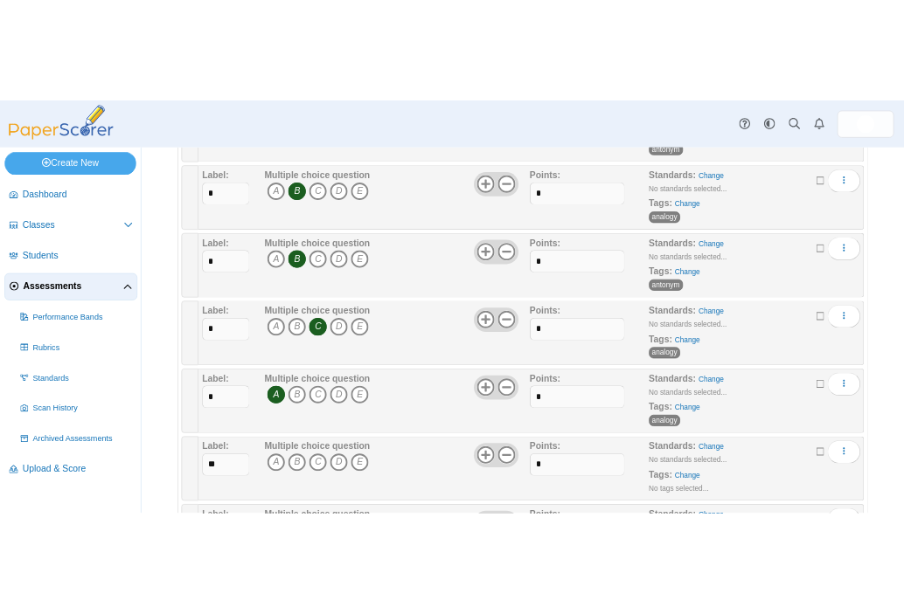
scroll to position [961, 0]
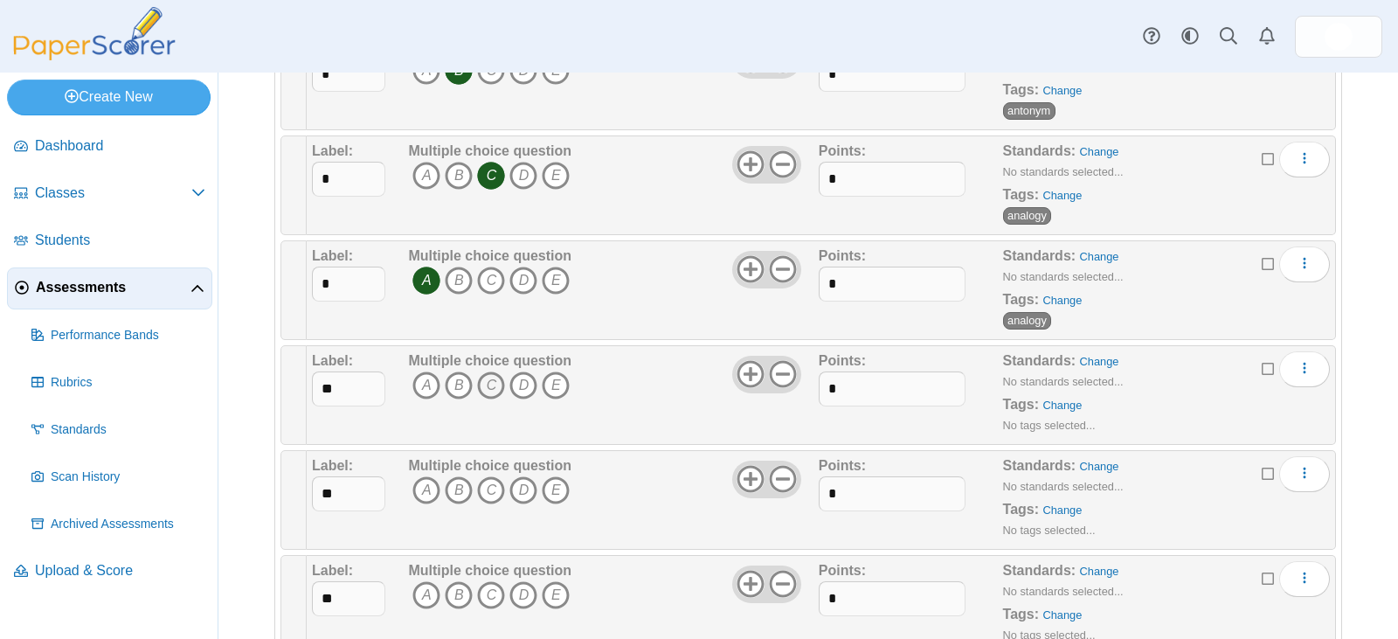
click at [488, 386] on icon "C" at bounding box center [491, 385] width 28 height 28
click at [1043, 407] on link "Change" at bounding box center [1062, 404] width 39 height 13
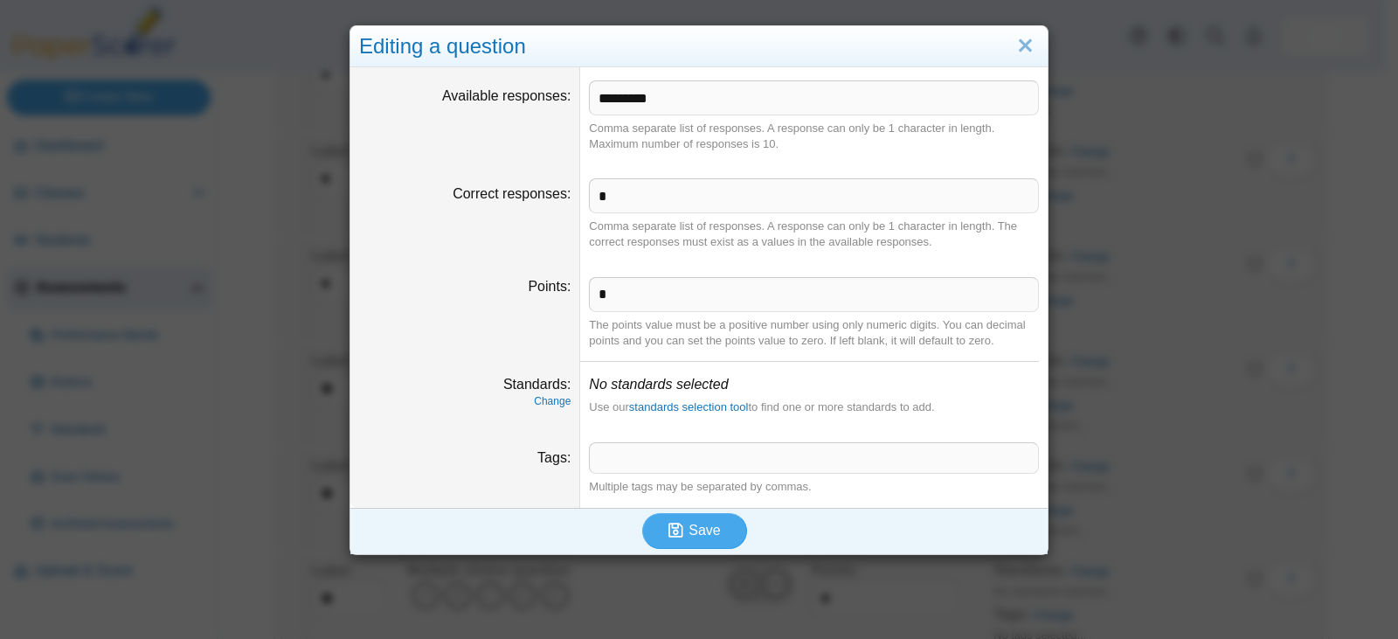
click at [675, 447] on span at bounding box center [814, 458] width 448 height 30
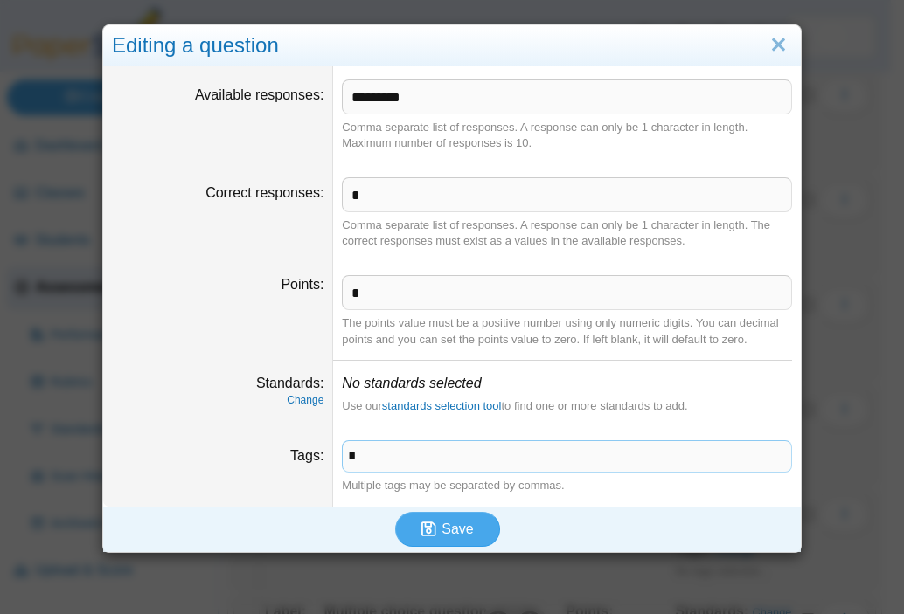
click at [382, 454] on span "*" at bounding box center [567, 456] width 448 height 30
click at [442, 533] on span "Save" at bounding box center [456, 529] width 31 height 15
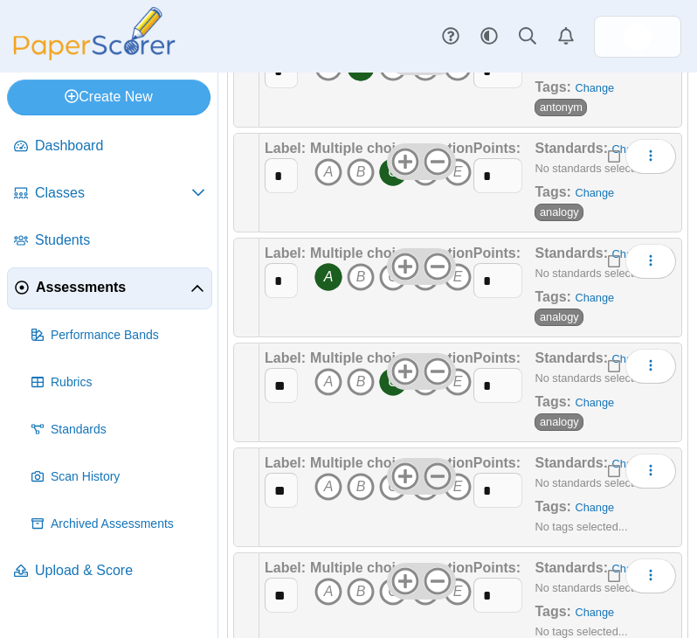
scroll to position [1136, 0]
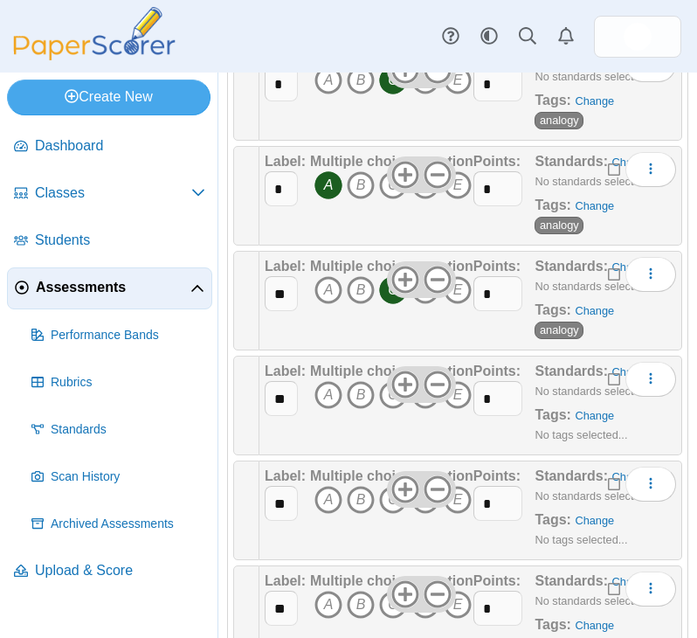
drag, startPoint x: 360, startPoint y: 403, endPoint x: 472, endPoint y: 395, distance: 112.1
click at [360, 403] on icon "B" at bounding box center [361, 395] width 28 height 28
click at [584, 415] on link "Change" at bounding box center [594, 415] width 39 height 13
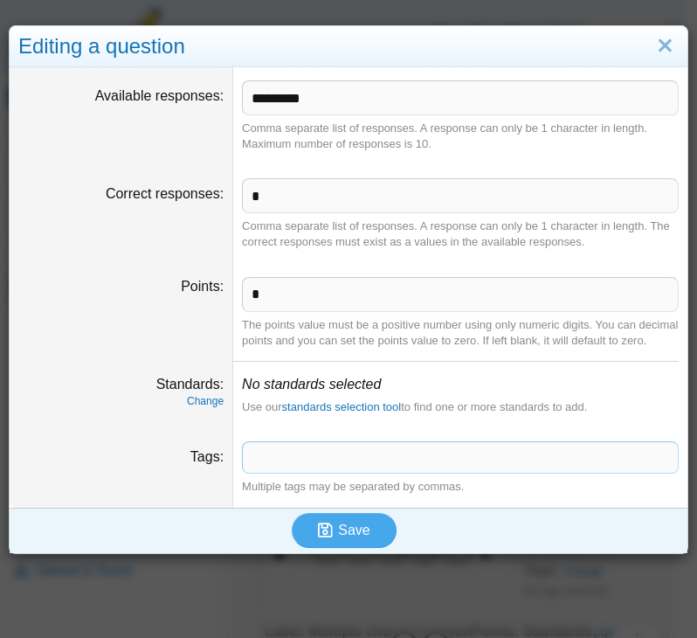
click at [310, 472] on span at bounding box center [460, 457] width 435 height 30
click at [258, 463] on x "remove tag" at bounding box center [258, 457] width 15 height 11
click at [260, 472] on span at bounding box center [456, 457] width 426 height 30
click at [284, 472] on span at bounding box center [456, 457] width 426 height 30
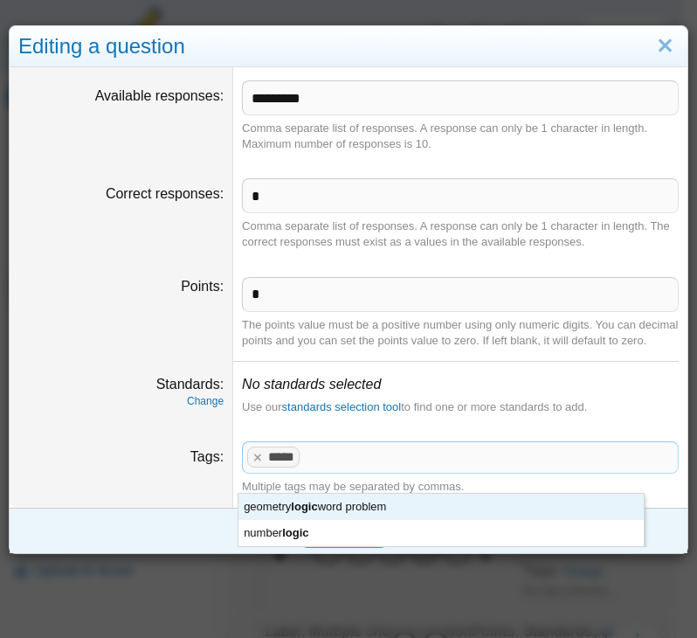
click at [102, 409] on dfn "Change" at bounding box center [120, 401] width 205 height 15
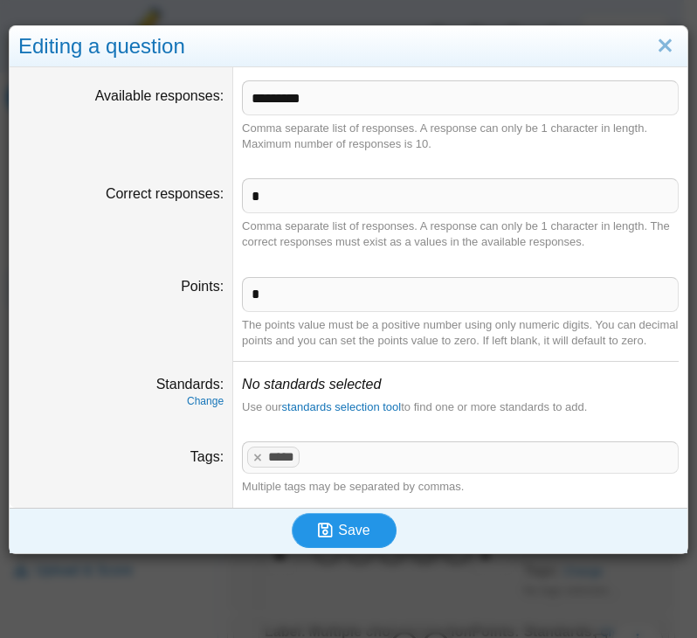
click at [331, 540] on icon "submit" at bounding box center [328, 530] width 20 height 19
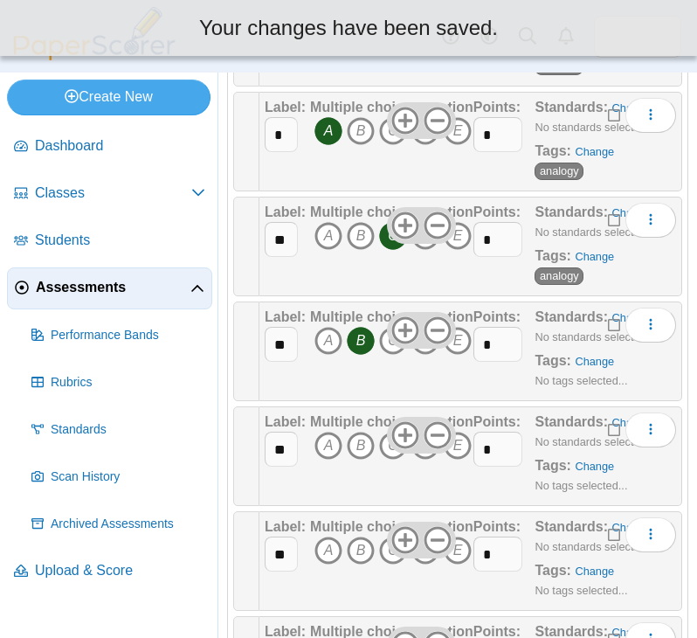
scroll to position [1136, 0]
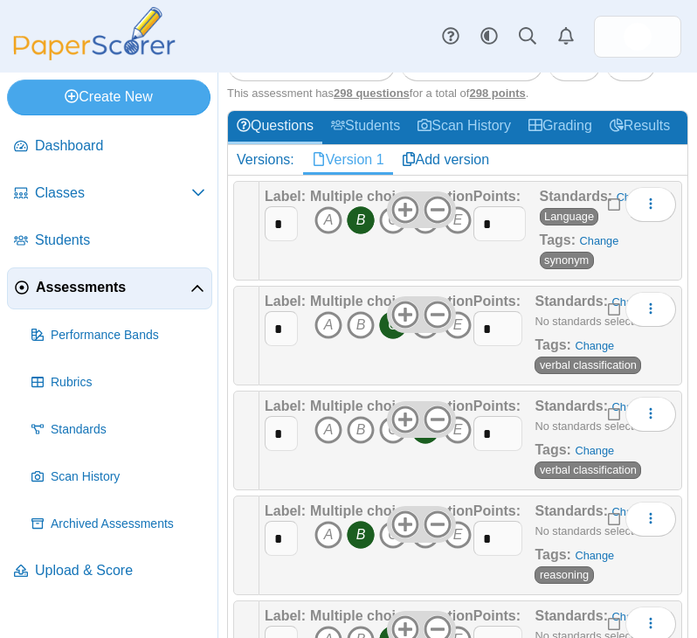
scroll to position [350, 0]
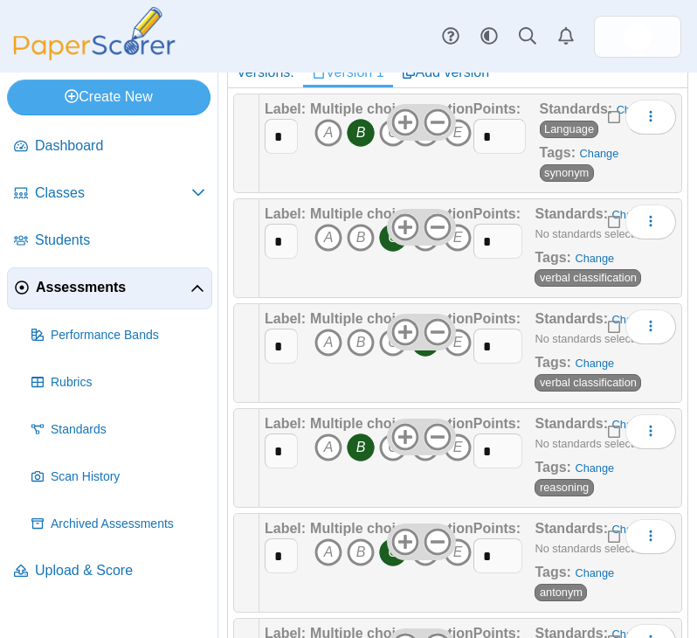
click at [558, 487] on span "reasoning" at bounding box center [564, 487] width 59 height 17
click at [583, 468] on link "Change" at bounding box center [594, 467] width 39 height 13
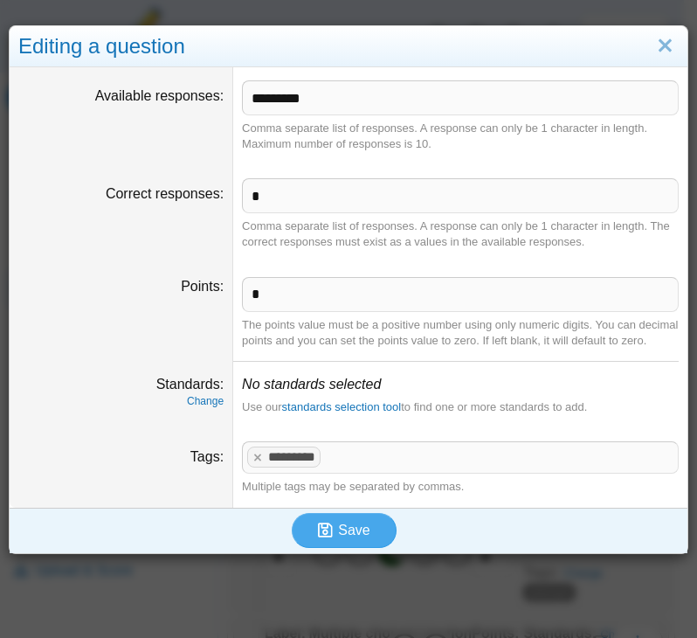
scroll to position [405, 0]
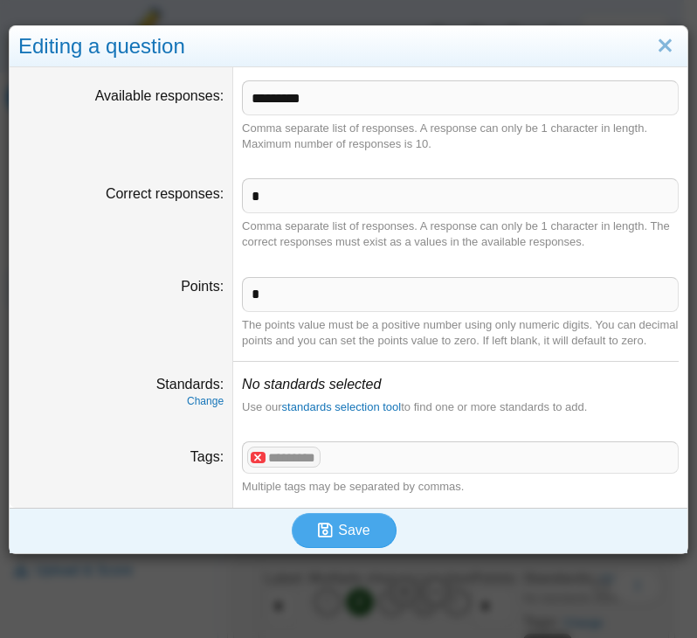
click at [252, 463] on x "remove tag" at bounding box center [258, 457] width 15 height 11
click at [255, 472] on span at bounding box center [460, 457] width 435 height 30
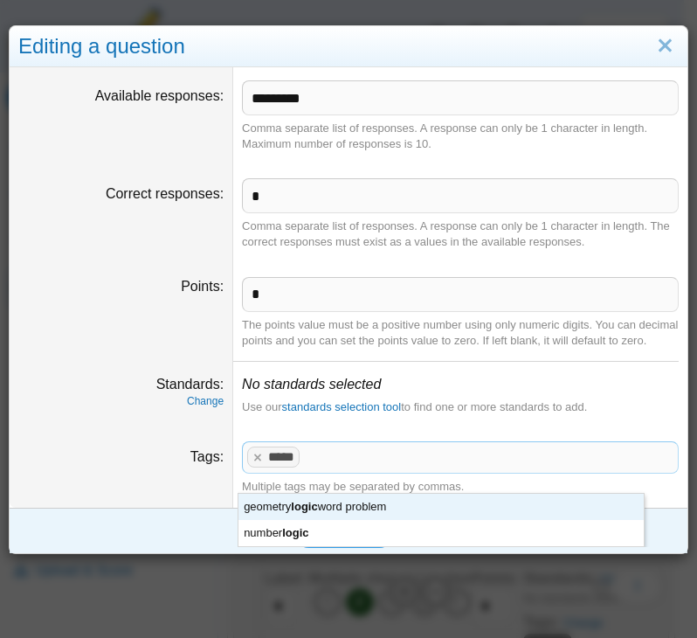
click at [131, 464] on div "Tags" at bounding box center [120, 456] width 205 height 19
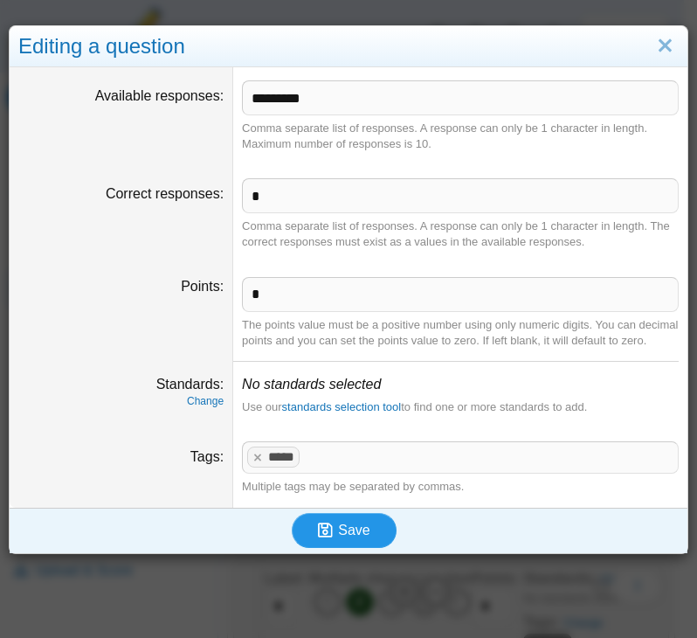
click at [354, 537] on span "Save" at bounding box center [353, 530] width 31 height 15
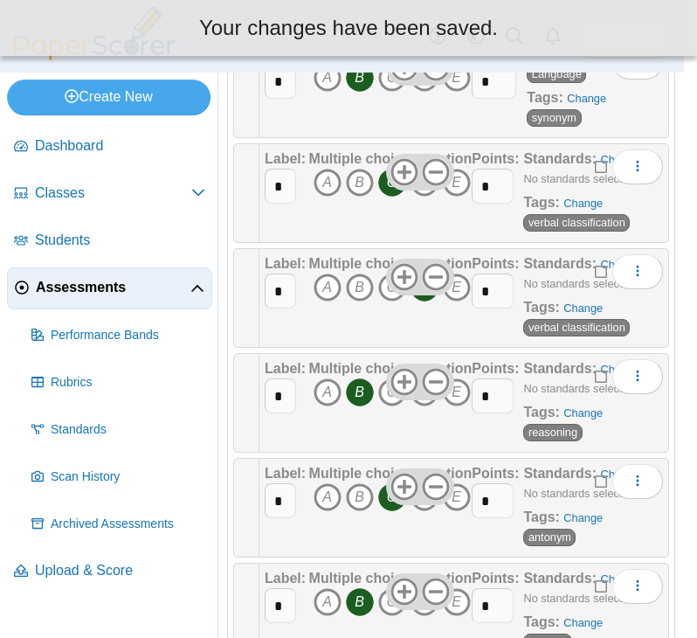
scroll to position [350, 0]
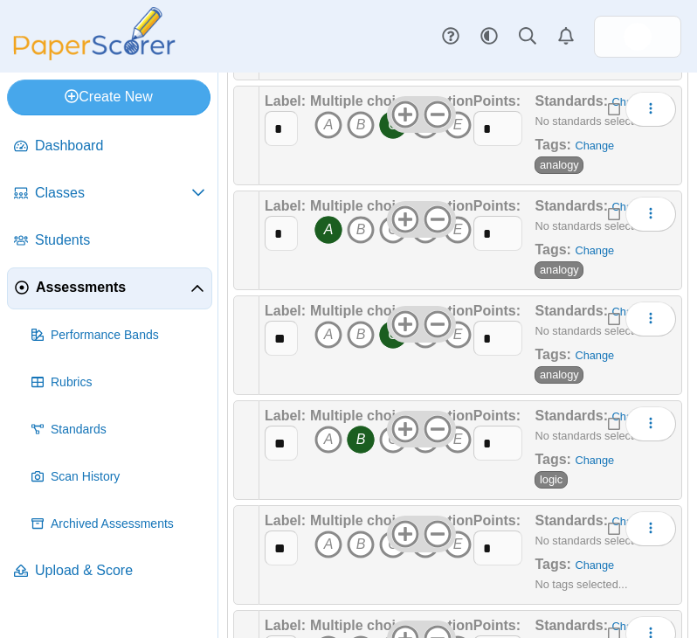
scroll to position [1136, 0]
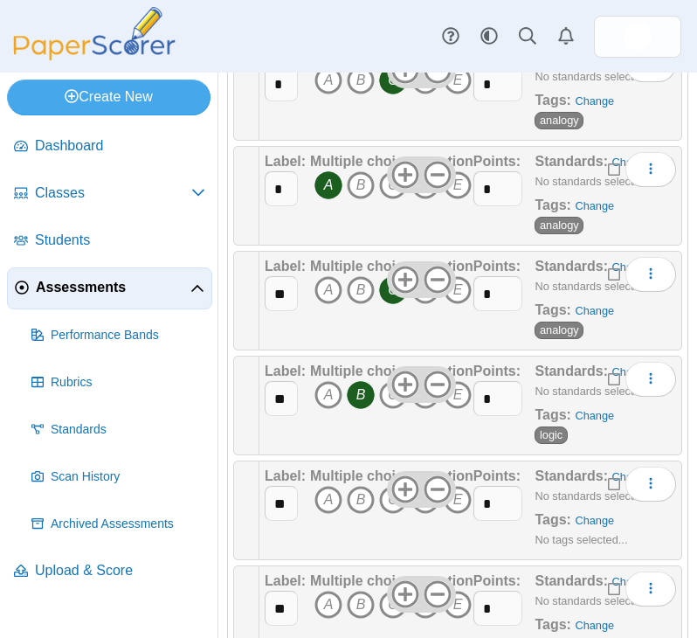
drag, startPoint x: 385, startPoint y: 507, endPoint x: 538, endPoint y: 505, distance: 152.9
click at [385, 507] on icon "C" at bounding box center [393, 500] width 28 height 28
click at [583, 518] on link "Change" at bounding box center [594, 520] width 39 height 13
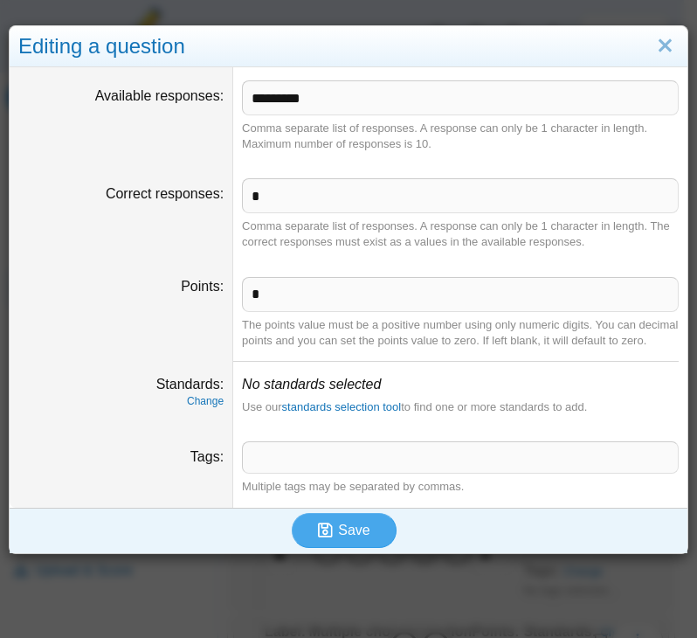
click at [275, 472] on span at bounding box center [460, 457] width 435 height 30
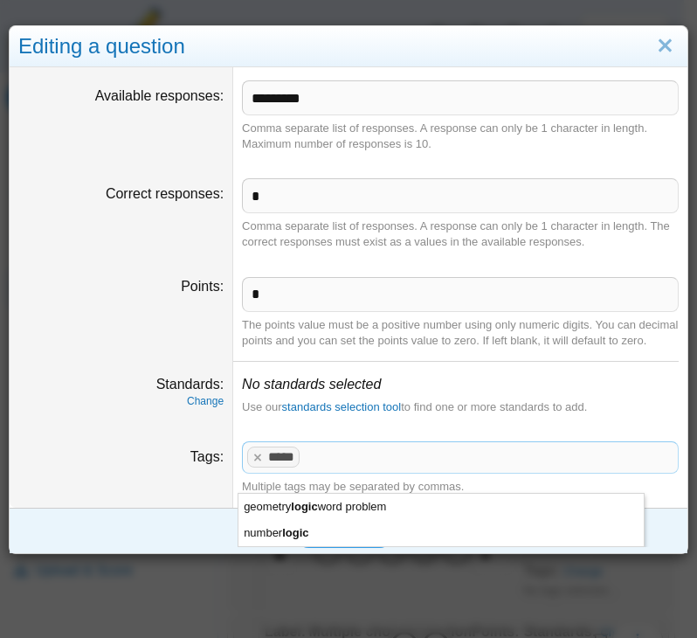
click at [343, 537] on span "Save" at bounding box center [353, 530] width 31 height 15
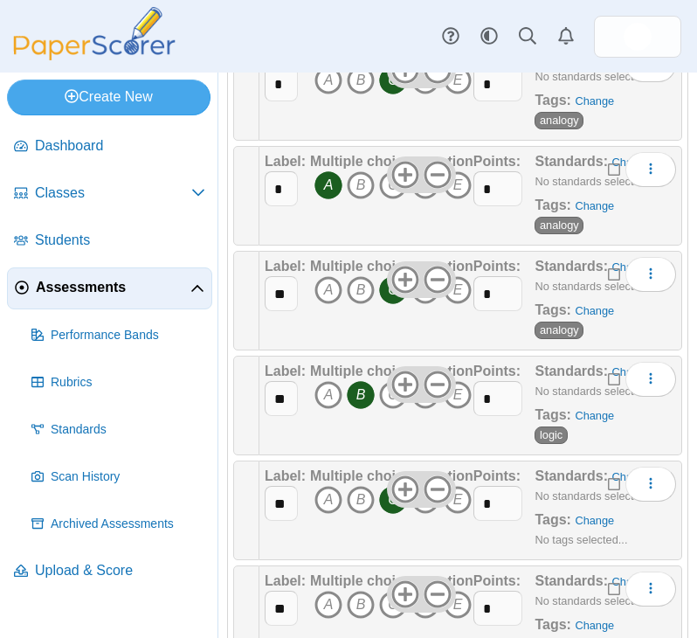
scroll to position [1311, 0]
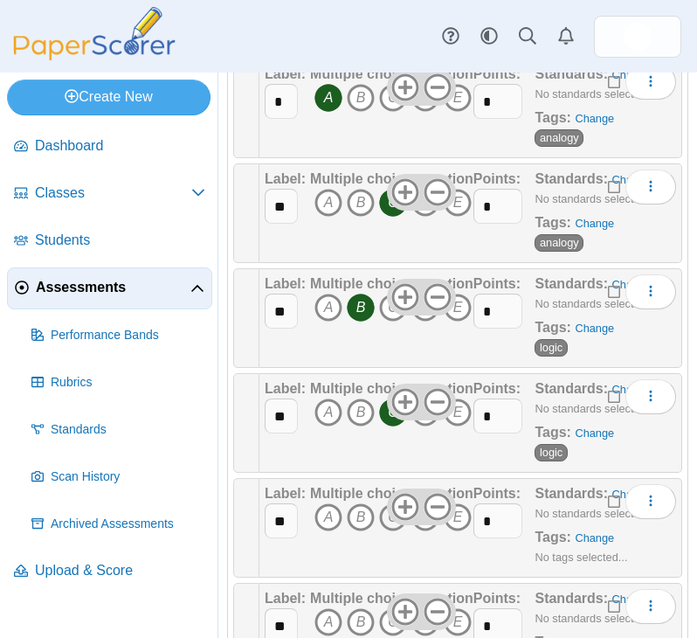
click at [383, 519] on icon "C" at bounding box center [393, 517] width 28 height 28
click at [584, 539] on link "Change" at bounding box center [594, 537] width 39 height 13
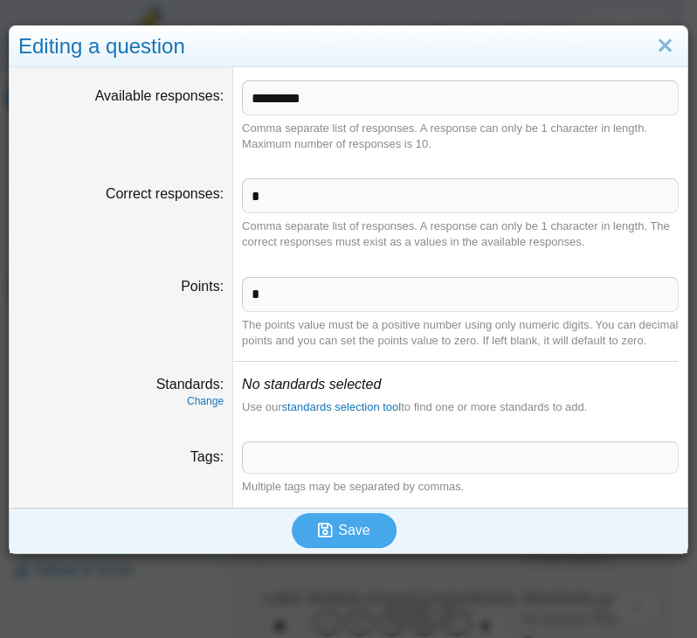
scroll to position [1278, 0]
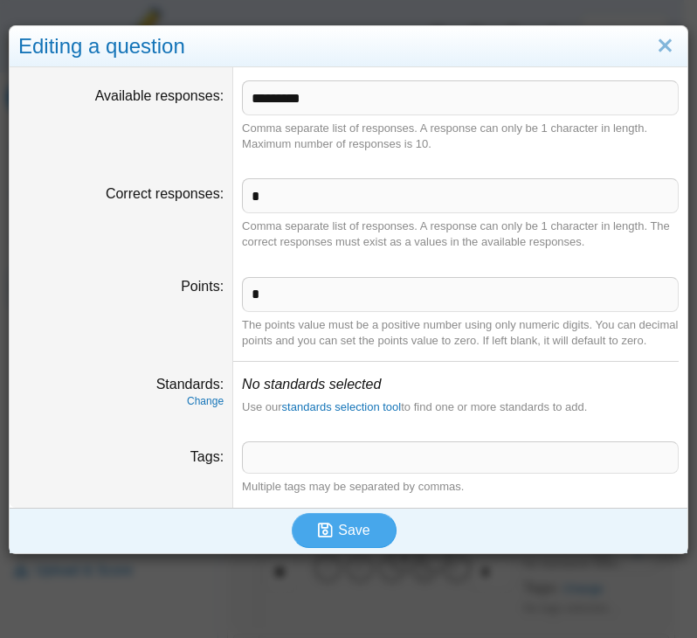
click at [269, 472] on span at bounding box center [460, 457] width 435 height 30
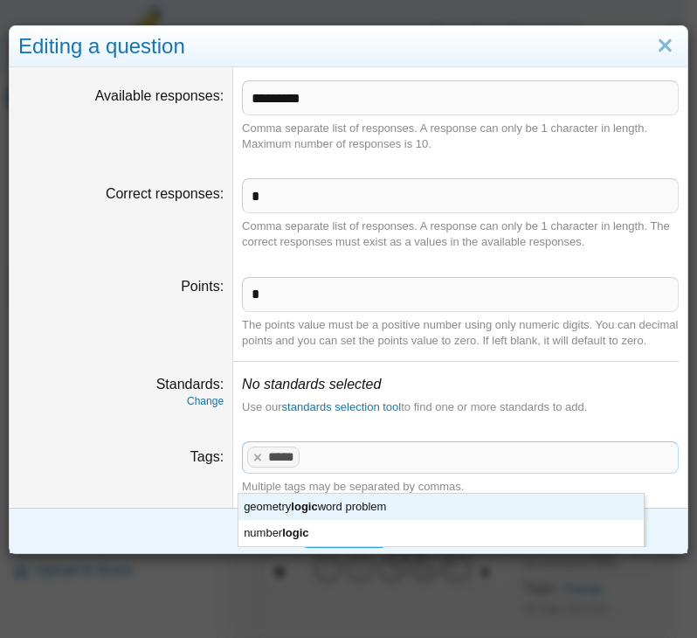
click at [109, 495] on dt "Tags" at bounding box center [122, 467] width 224 height 79
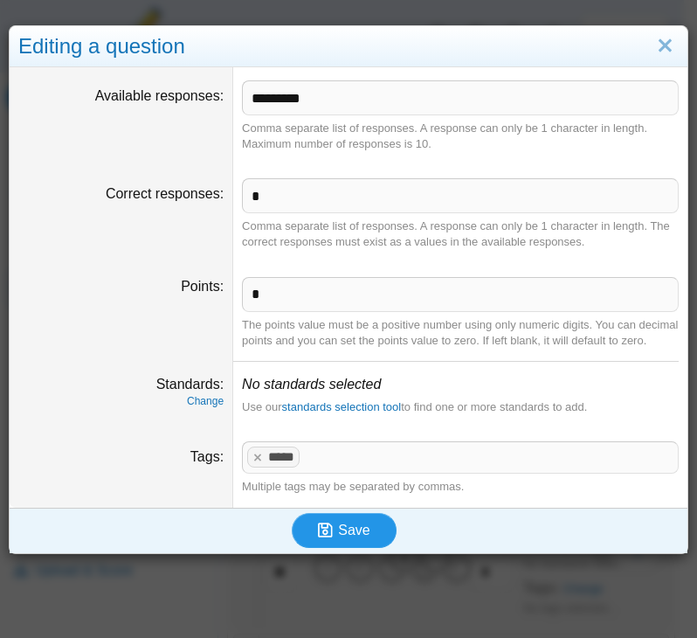
click at [339, 537] on span "Save" at bounding box center [353, 530] width 31 height 15
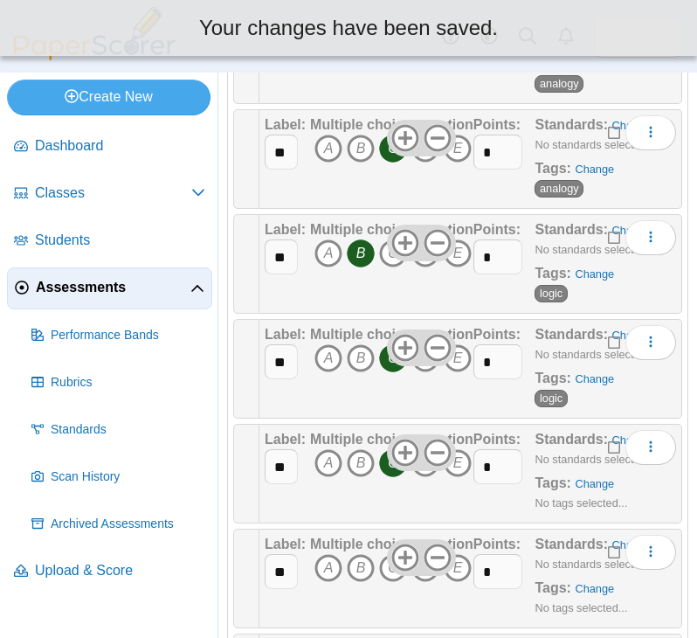
scroll to position [1223, 0]
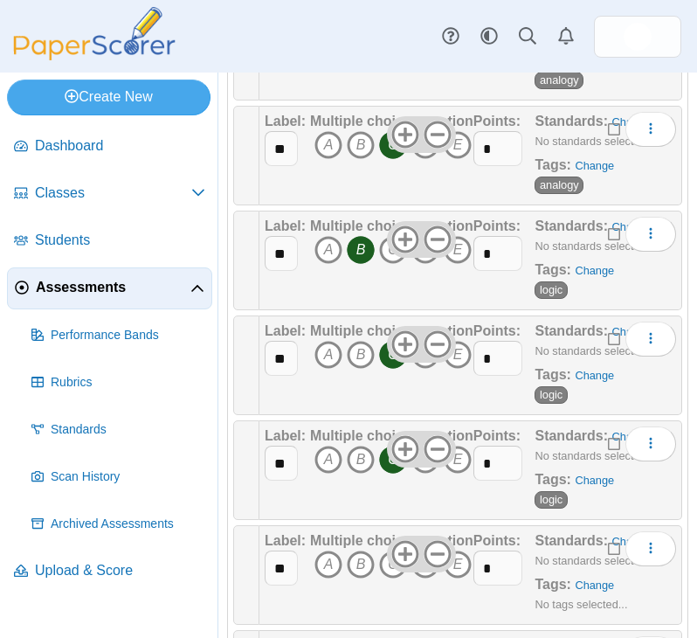
scroll to position [1311, 0]
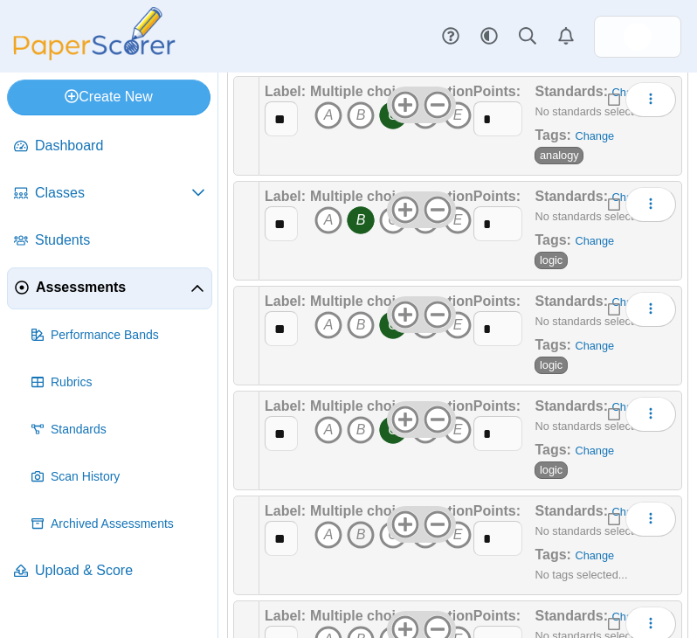
click at [357, 537] on icon "B" at bounding box center [361, 535] width 28 height 28
click at [589, 558] on link "Change" at bounding box center [594, 555] width 39 height 13
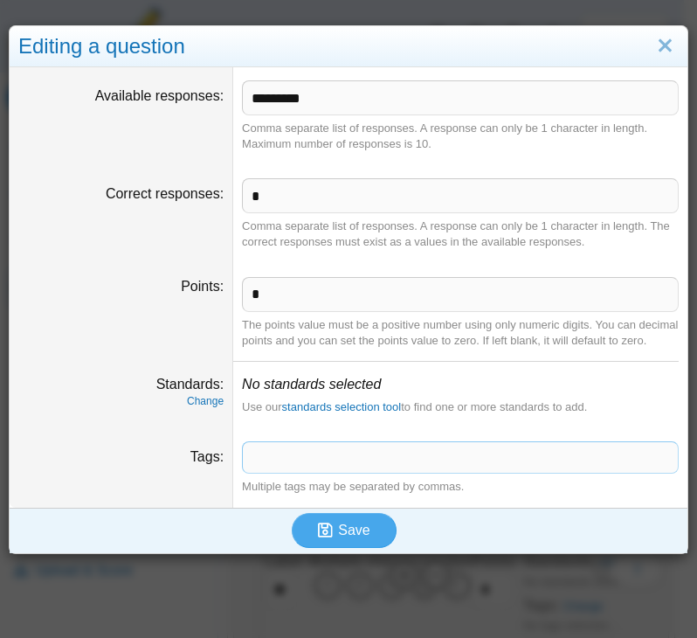
click at [276, 470] on span at bounding box center [460, 457] width 435 height 30
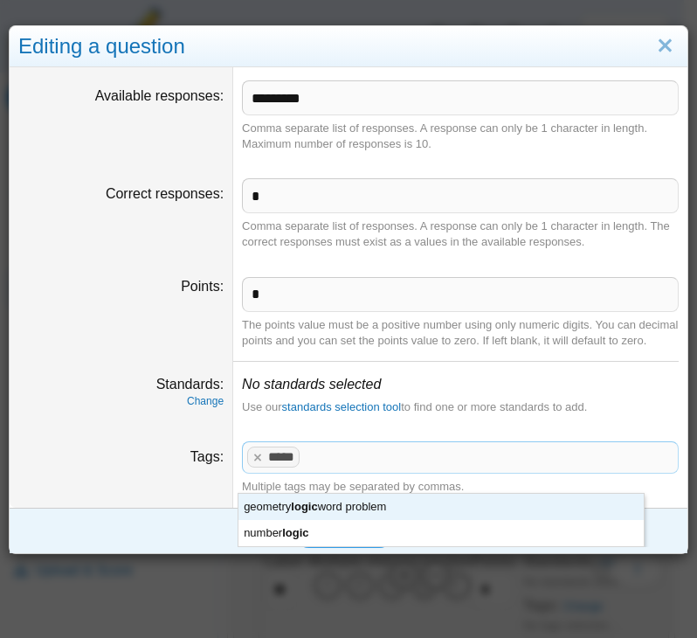
click at [73, 507] on dt "Tags" at bounding box center [122, 467] width 224 height 79
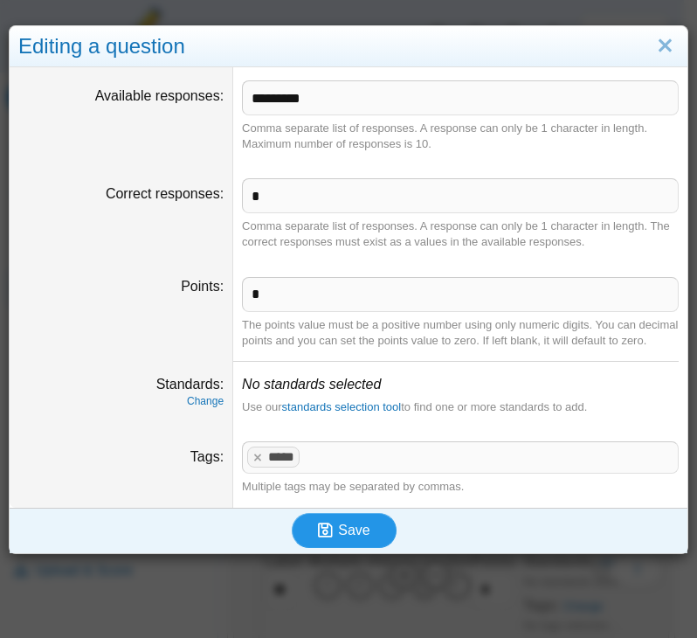
click at [338, 537] on span "Save" at bounding box center [353, 530] width 31 height 15
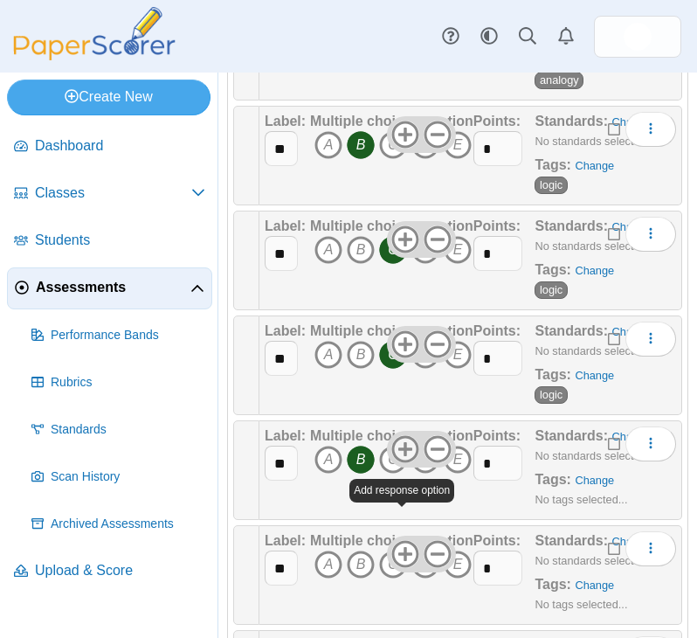
scroll to position [1486, 0]
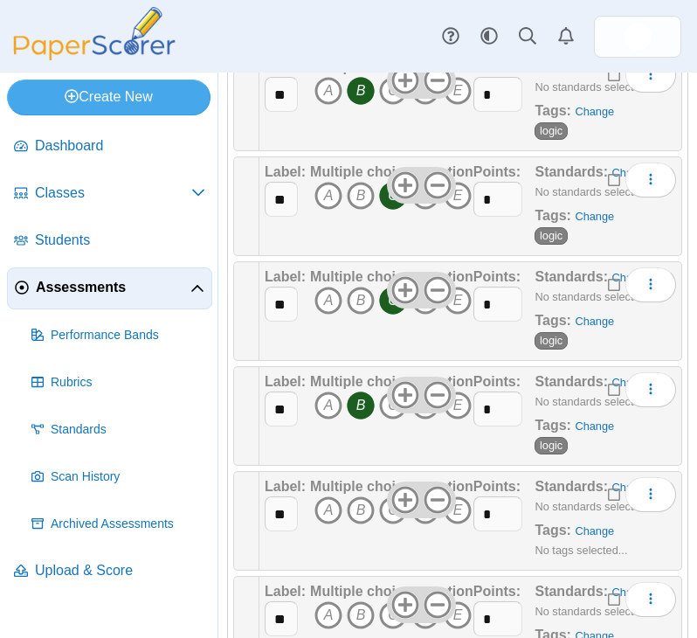
scroll to position [1486, 0]
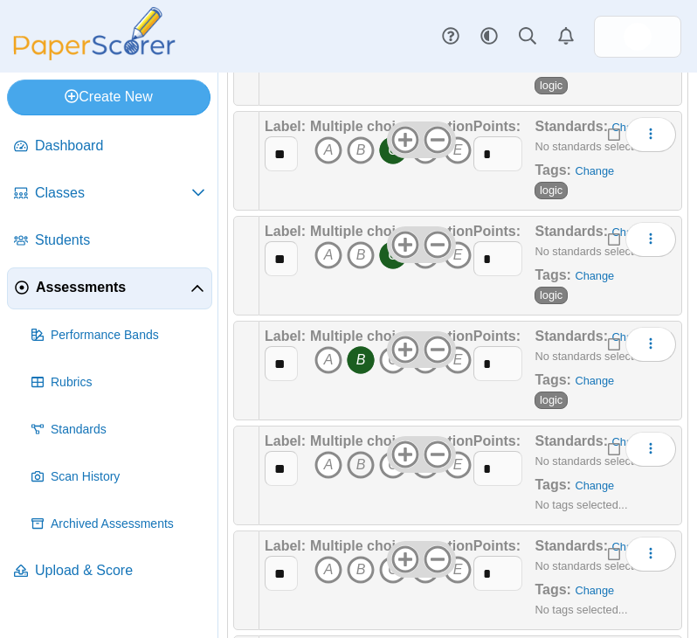
click at [357, 464] on icon "B" at bounding box center [361, 465] width 28 height 28
click at [588, 490] on link "Change" at bounding box center [594, 485] width 39 height 13
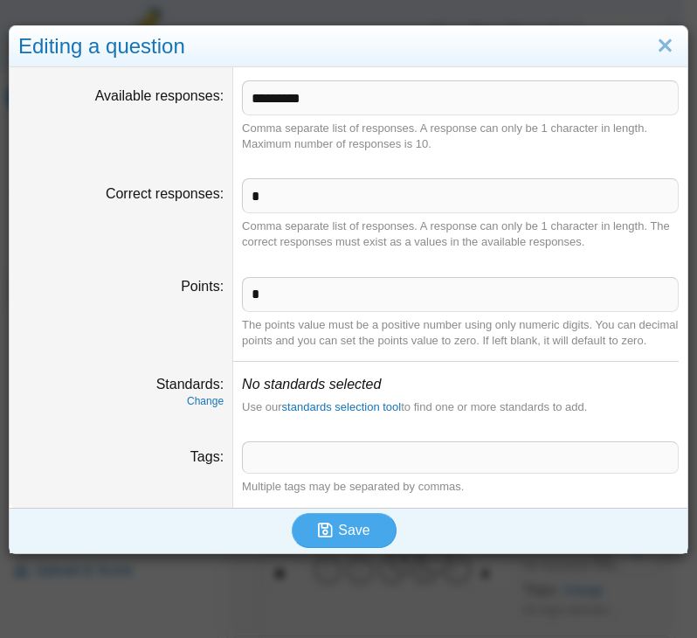
scroll to position [1540, 0]
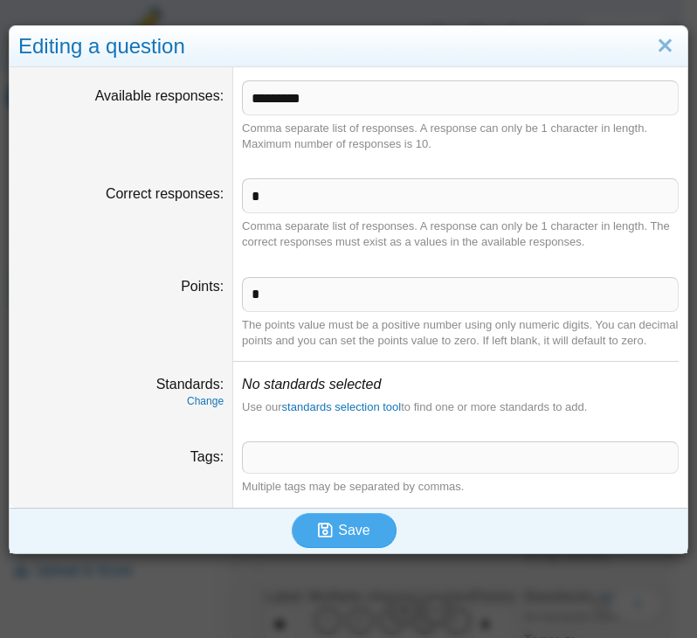
click at [278, 472] on span at bounding box center [460, 457] width 435 height 30
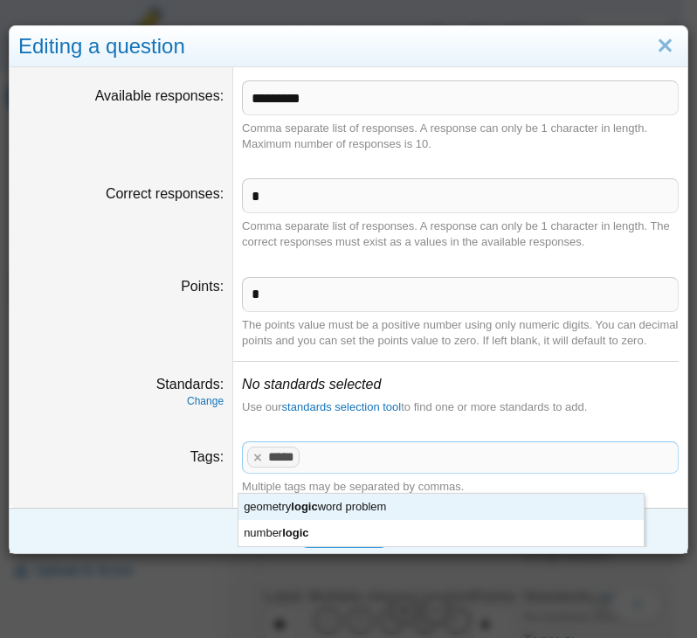
click at [118, 463] on div "Tags" at bounding box center [120, 456] width 205 height 19
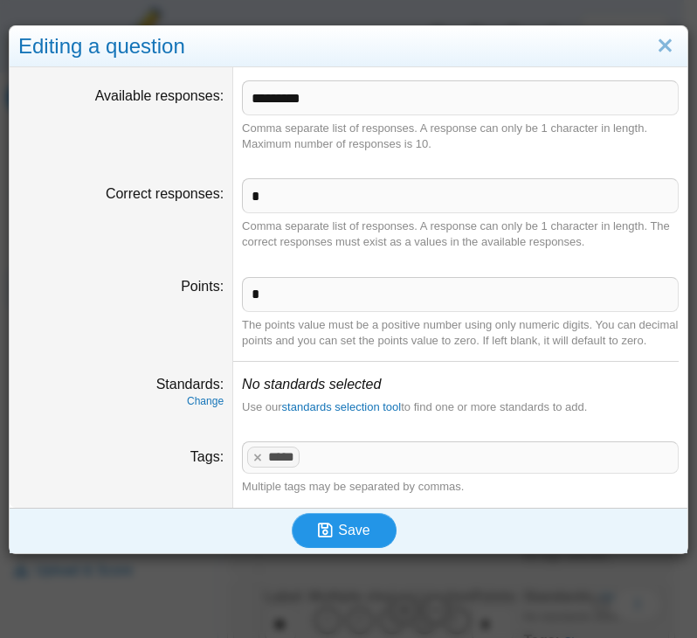
click at [342, 535] on button "Save" at bounding box center [344, 530] width 105 height 35
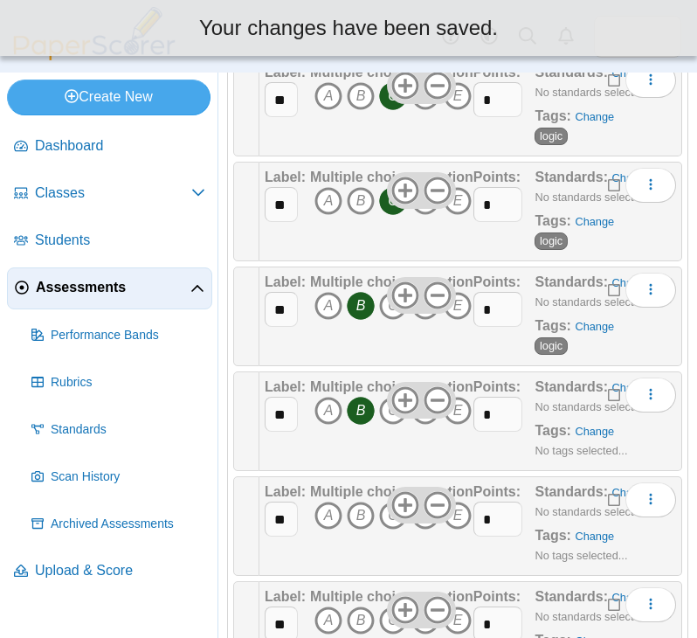
scroll to position [1486, 0]
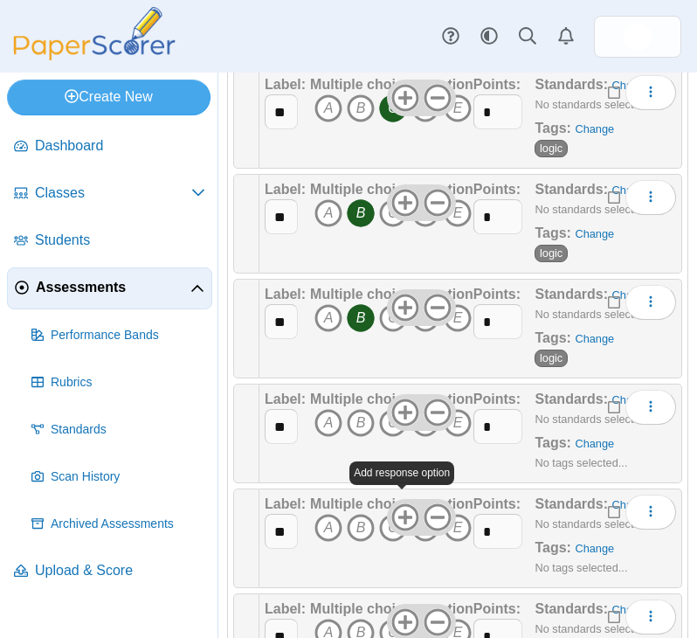
scroll to position [1660, 0]
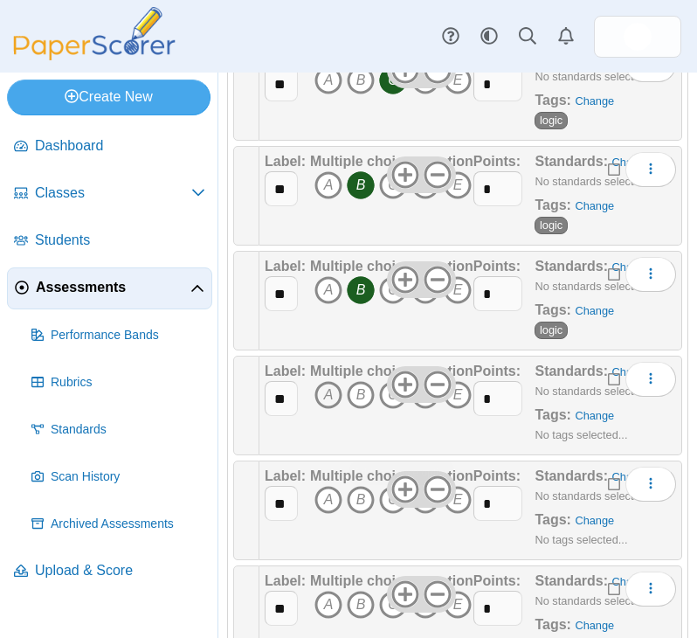
click at [328, 402] on icon "A" at bounding box center [329, 395] width 28 height 28
